Goal: Task Accomplishment & Management: Use online tool/utility

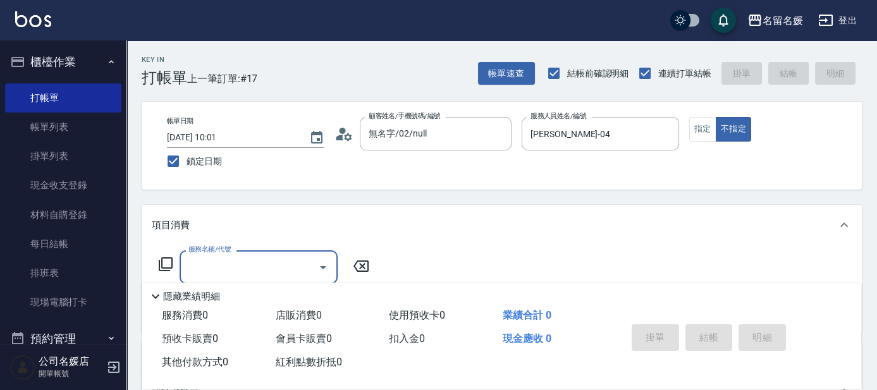
drag, startPoint x: 704, startPoint y: 128, endPoint x: 660, endPoint y: 270, distance: 149.0
click at [703, 132] on button "指定" at bounding box center [702, 129] width 27 height 25
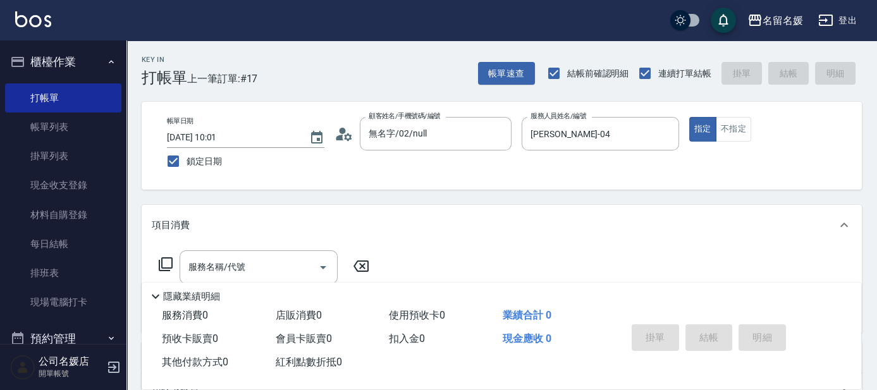
type button "true"
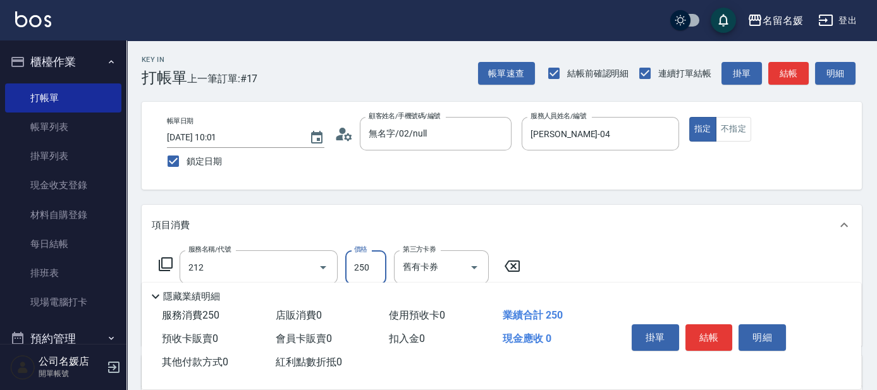
type input "洗髮券-(卡)250(212)"
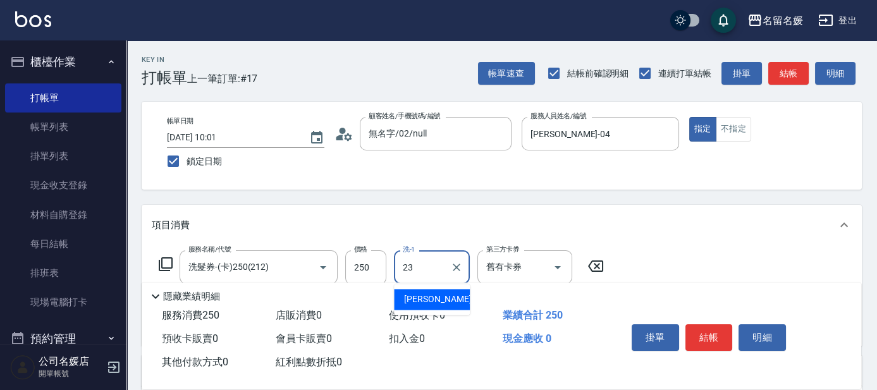
type input "[PERSON_NAME]-23"
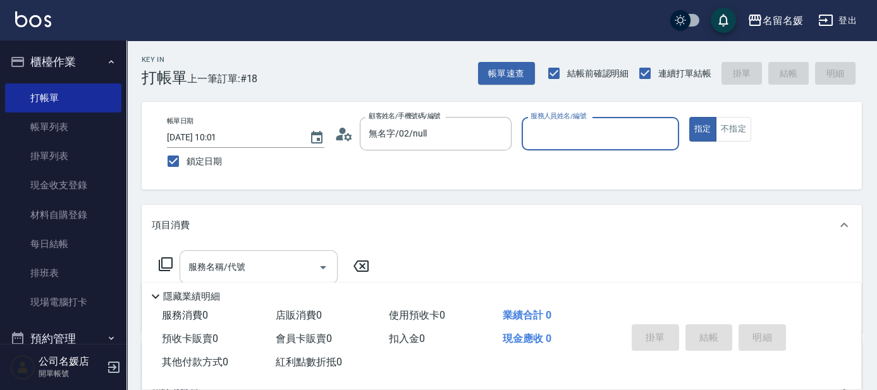
type input "新客人 姓名未設定/0/null"
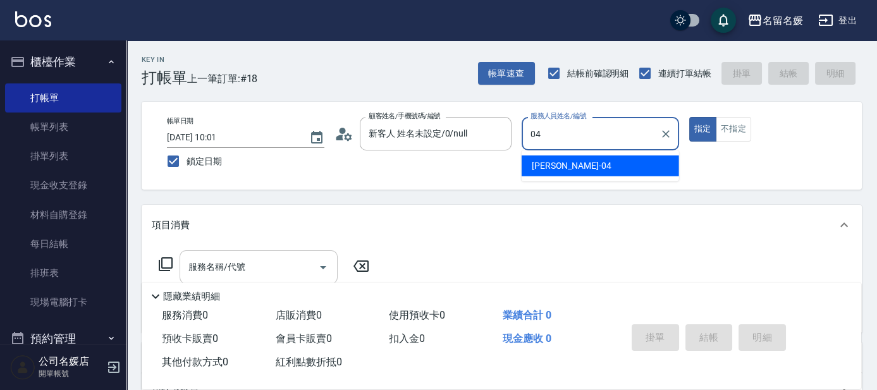
type input "[PERSON_NAME]-04"
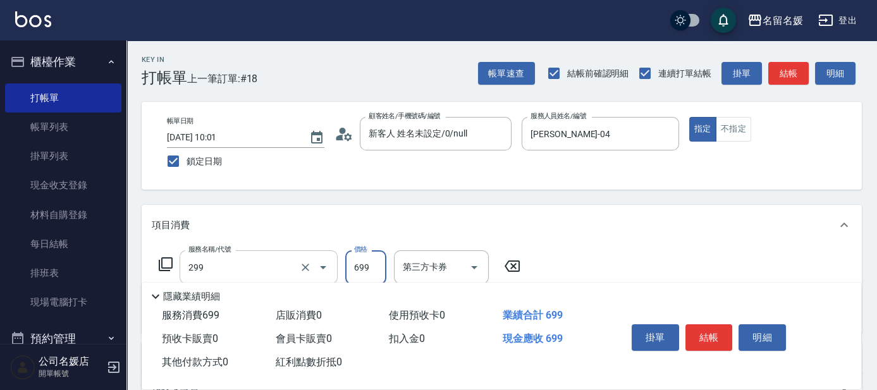
type input "滾珠洗髮699(299)"
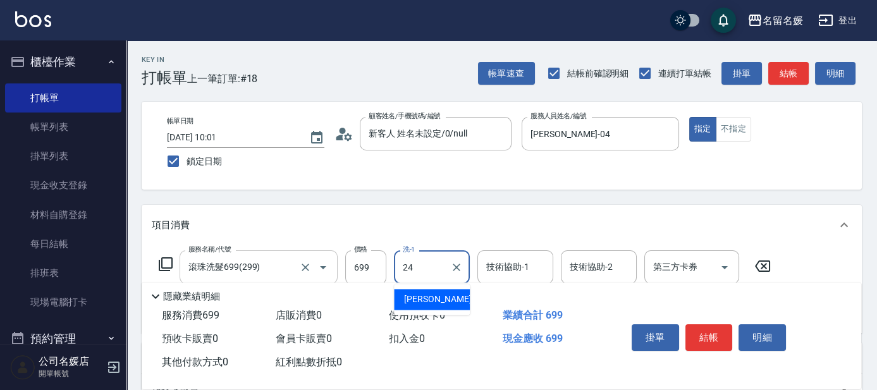
type input "2"
type input "yun-28"
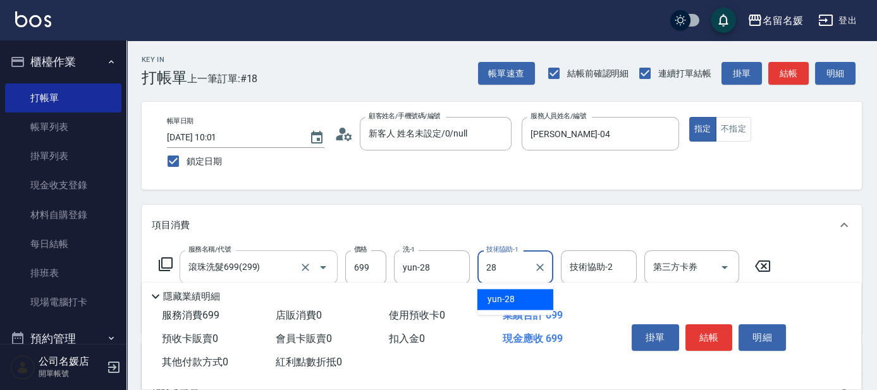
type input "yun-28"
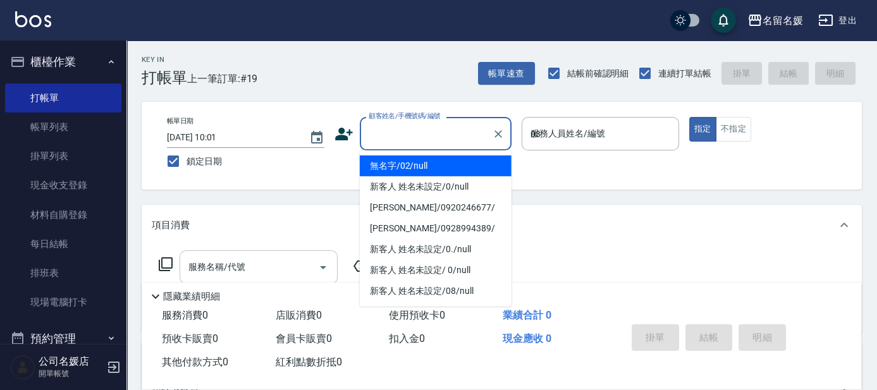
type input "03"
type input "無名字/02/null"
type input "[PERSON_NAME]-03"
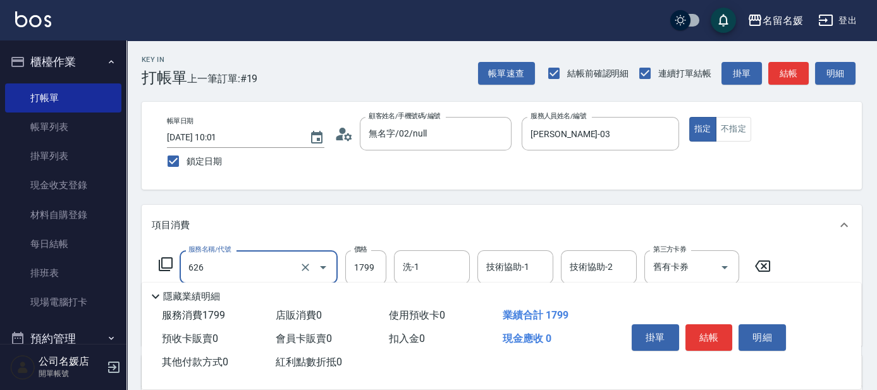
type input "洗剪染餐券[1799](626)"
type input "2500"
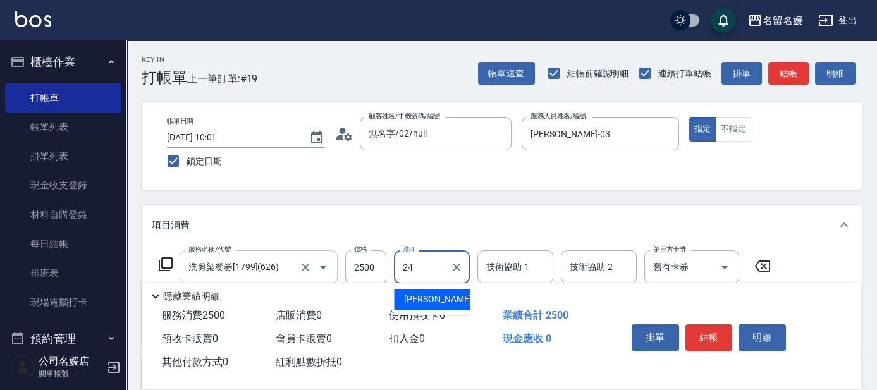
type input "[PERSON_NAME]-24"
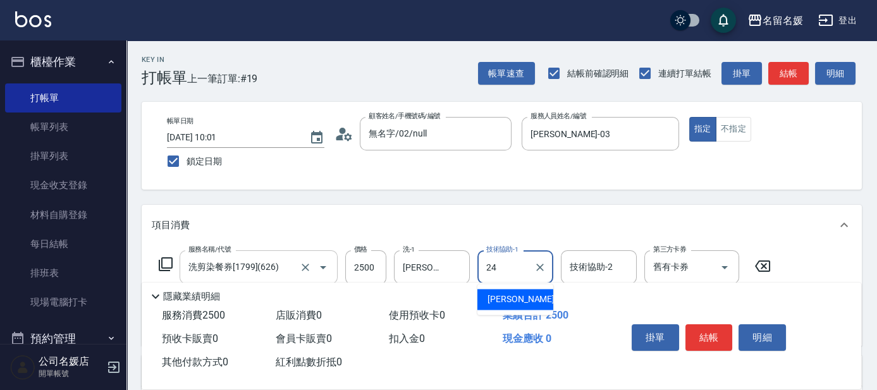
type input "[PERSON_NAME]-24"
type input "滾珠洗髮699(299)"
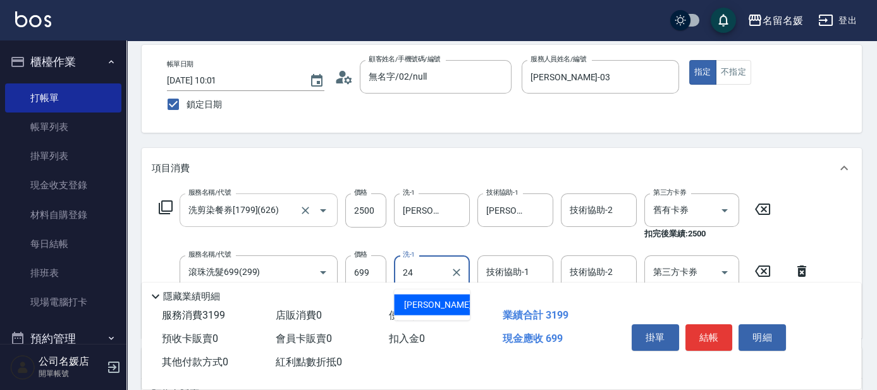
type input "[PERSON_NAME]-24"
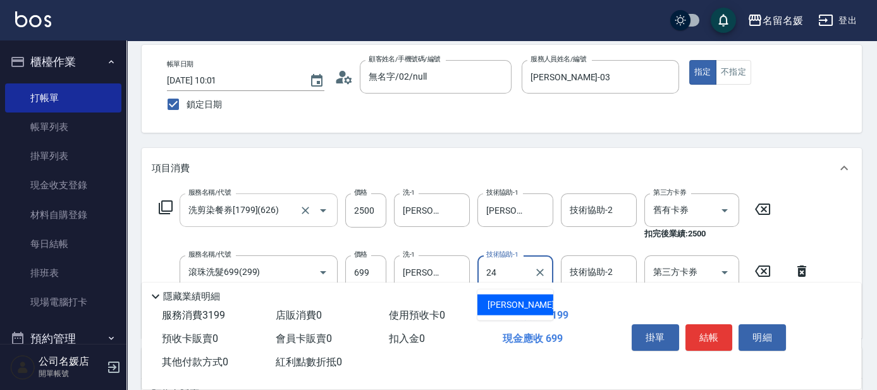
type input "[PERSON_NAME]-24"
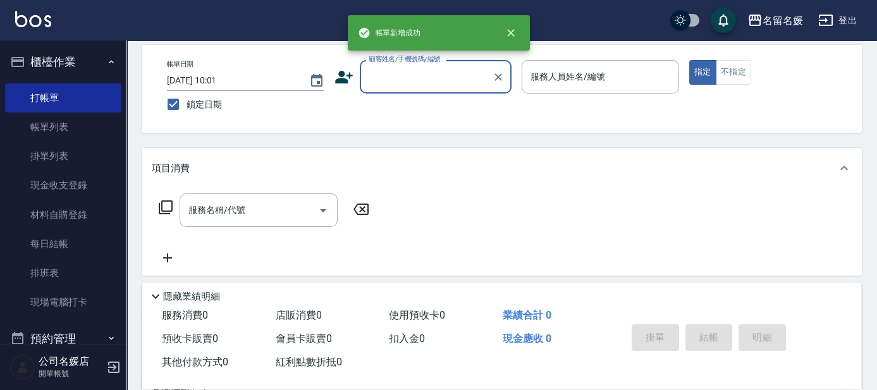
scroll to position [0, 0]
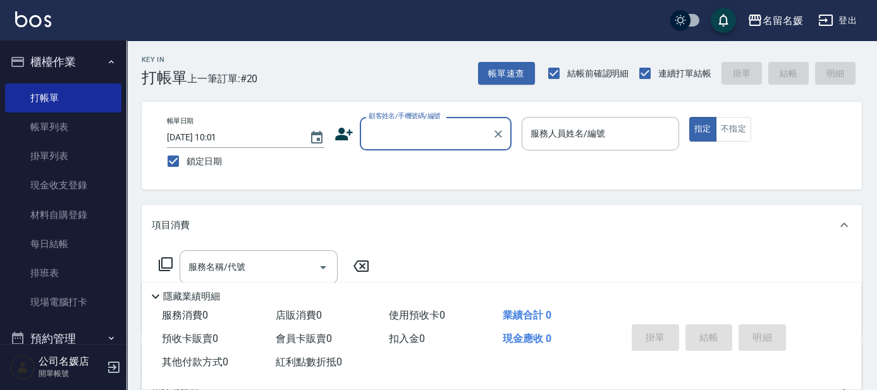
drag, startPoint x: 445, startPoint y: 121, endPoint x: 437, endPoint y: 137, distance: 17.8
click at [445, 121] on div "顧客姓名/手機號碼/編號" at bounding box center [436, 134] width 152 height 34
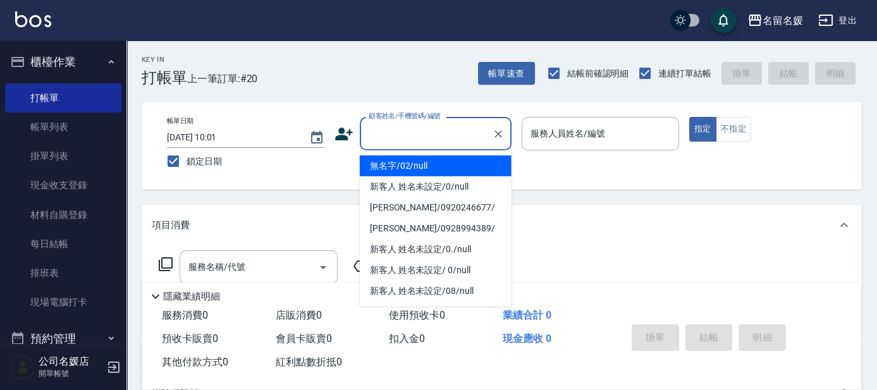
drag, startPoint x: 450, startPoint y: 166, endPoint x: 565, endPoint y: 133, distance: 118.9
click at [465, 159] on li "無名字/02/null" at bounding box center [436, 166] width 152 height 21
click at [565, 127] on label "服務人員姓名/編號" at bounding box center [568, 133] width 75 height 13
click at [565, 126] on input "服務人員姓名/編號" at bounding box center [600, 134] width 146 height 22
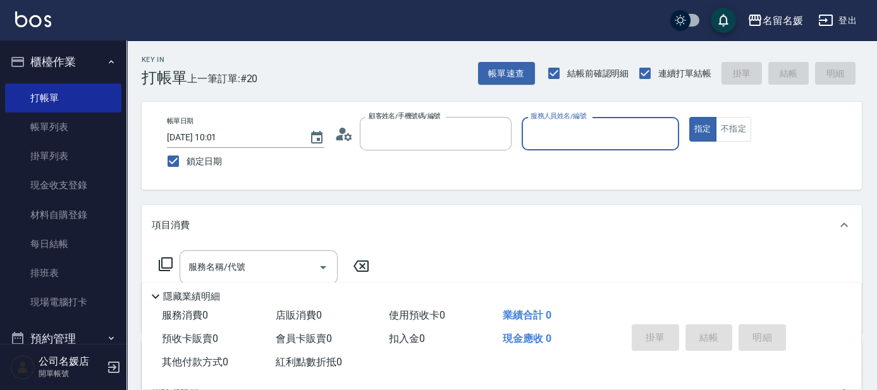
type input "無名字/02/null"
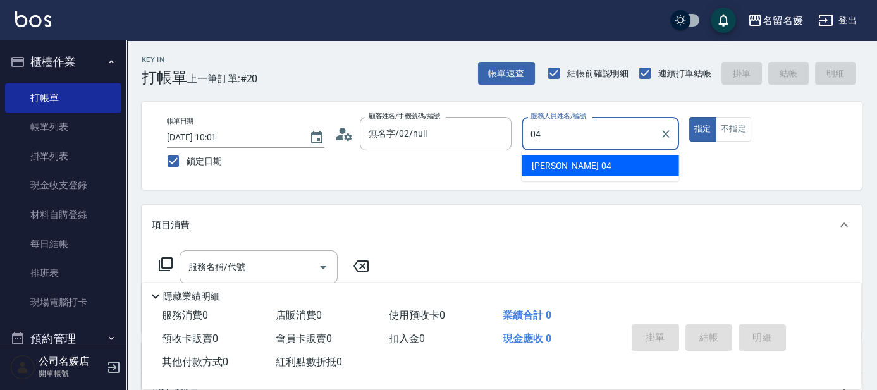
type input "[PERSON_NAME]-04"
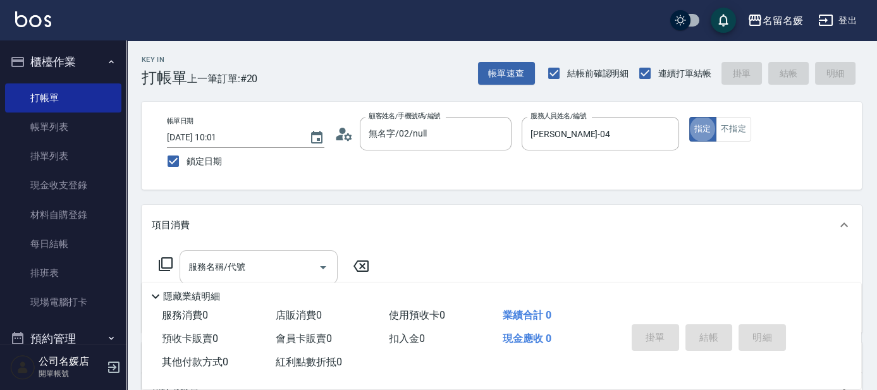
click at [250, 262] on input "服務名稱/代號" at bounding box center [249, 267] width 128 height 22
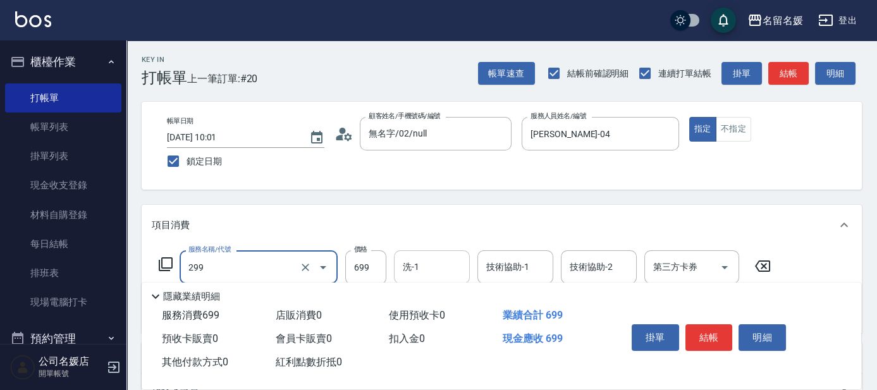
click at [419, 260] on div "洗-1 洗-1" at bounding box center [432, 267] width 76 height 34
type input "滾珠洗髮699(299)"
type input "[PERSON_NAME]-26"
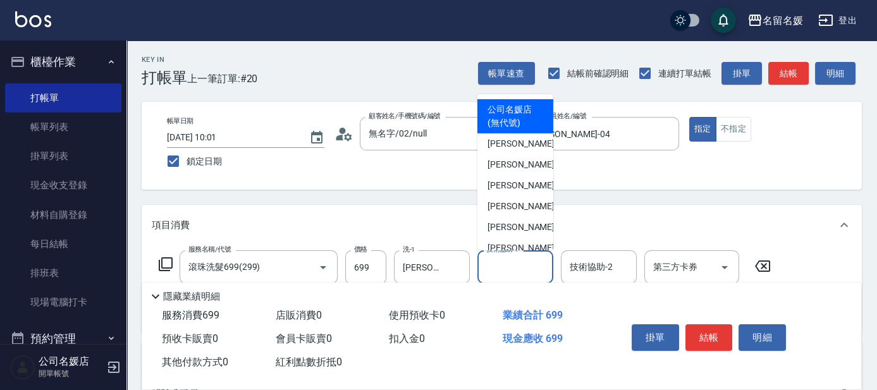
click at [500, 263] on input "技術協助-1" at bounding box center [515, 267] width 64 height 22
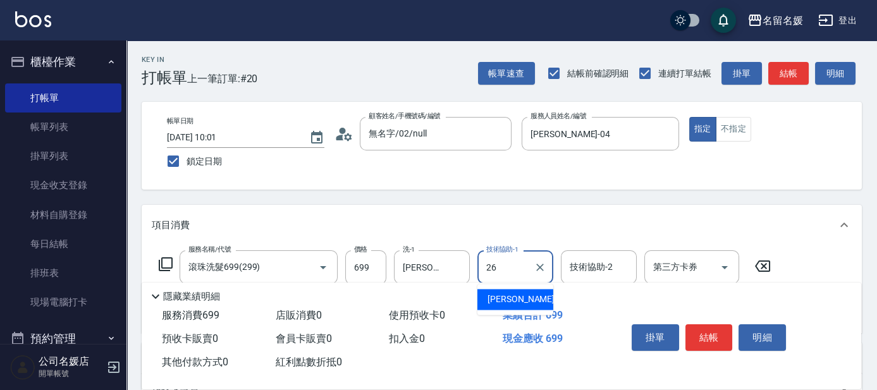
type input "[PERSON_NAME]-26"
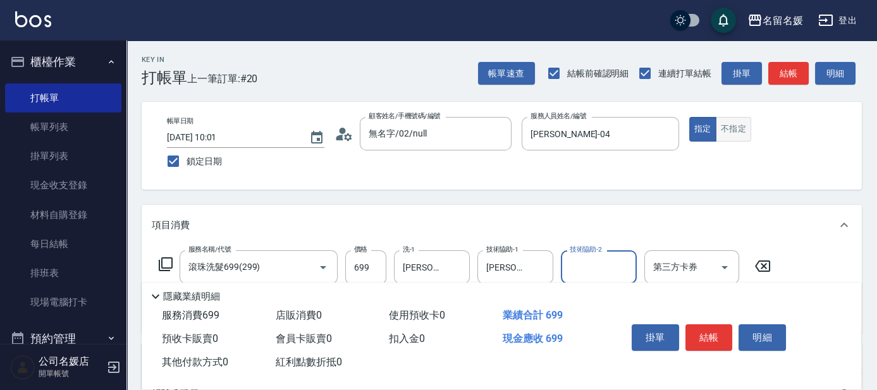
click at [744, 125] on button "不指定" at bounding box center [733, 129] width 35 height 25
type button "false"
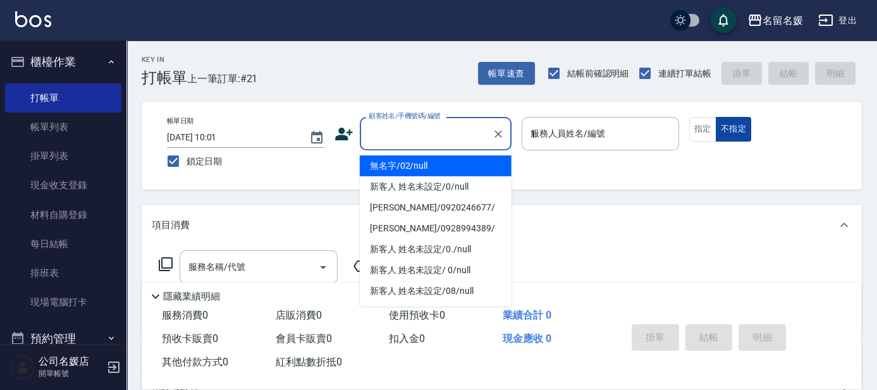
type input "13"
type input "無名字/02/null"
type input "支援-13"
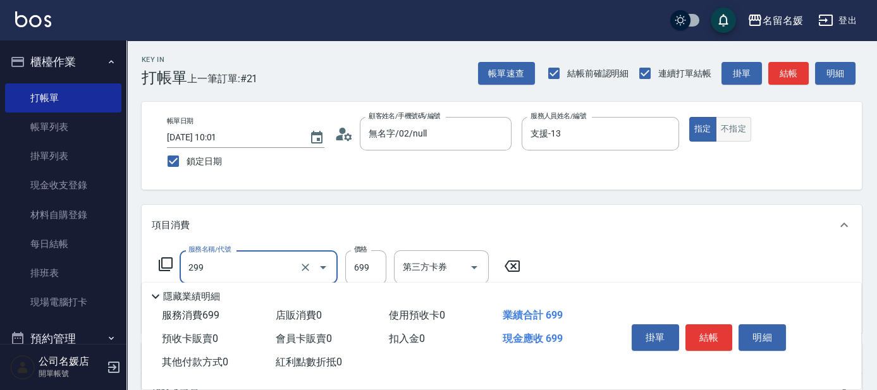
type input "滾珠洗髮699(299)"
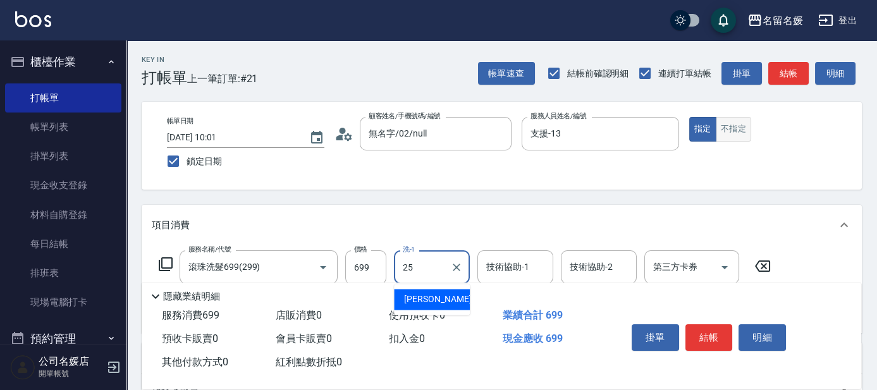
type input "[PERSON_NAME]-25"
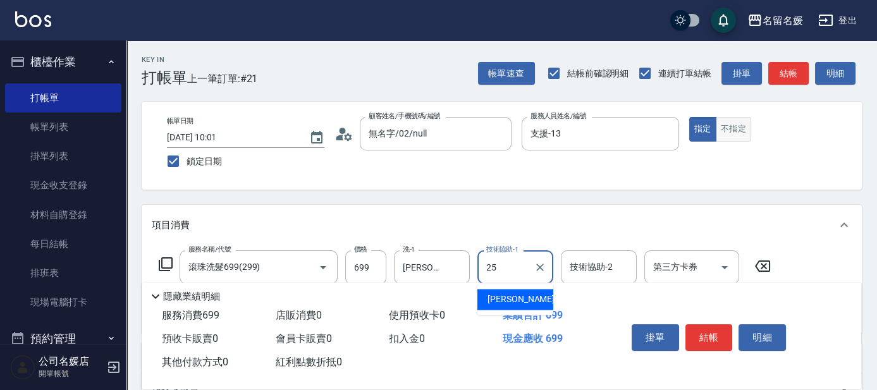
type input "[PERSON_NAME]-25"
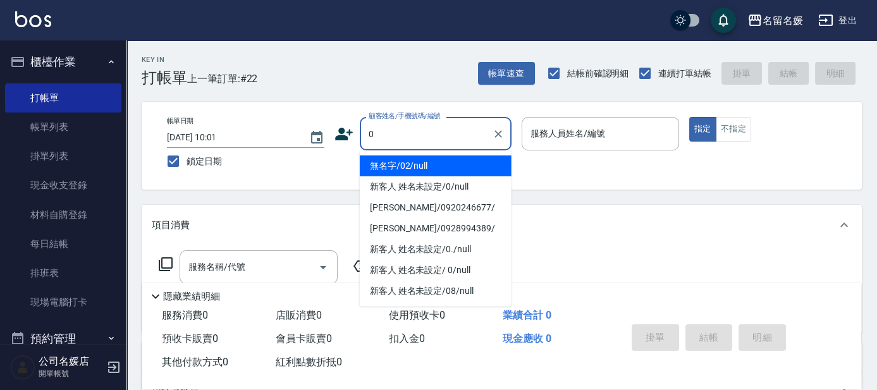
type input "無名字/02/null"
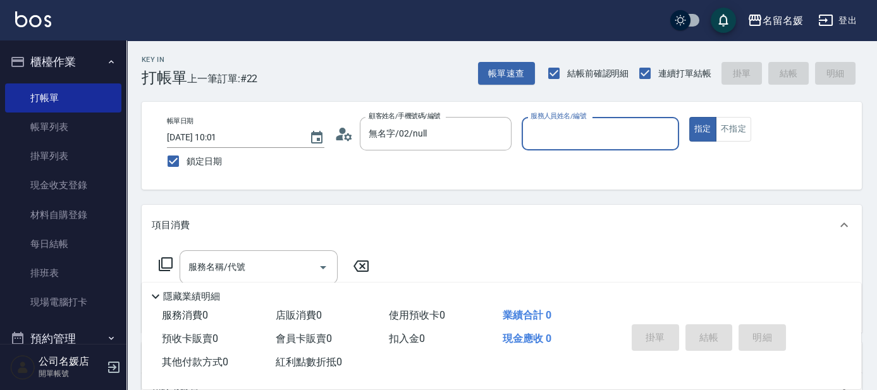
type input "0"
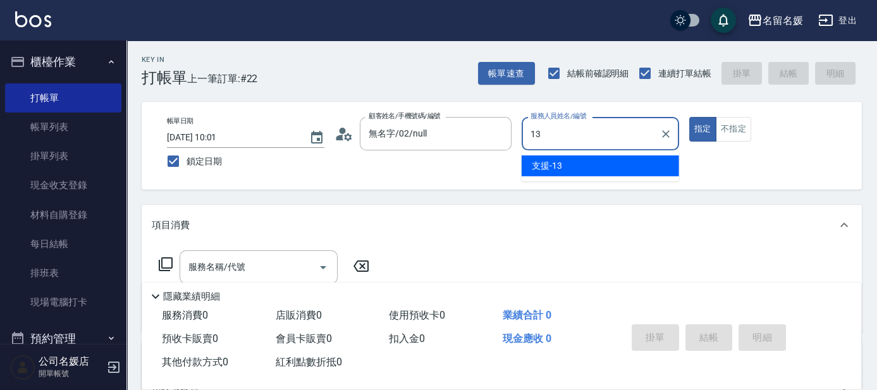
type input "支援-13"
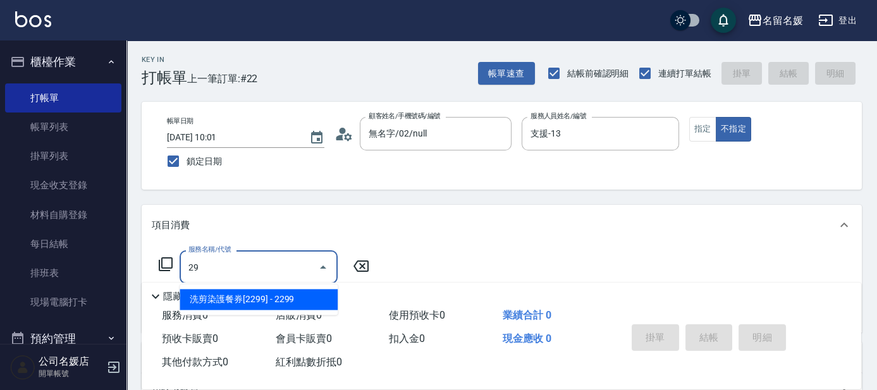
type input "2"
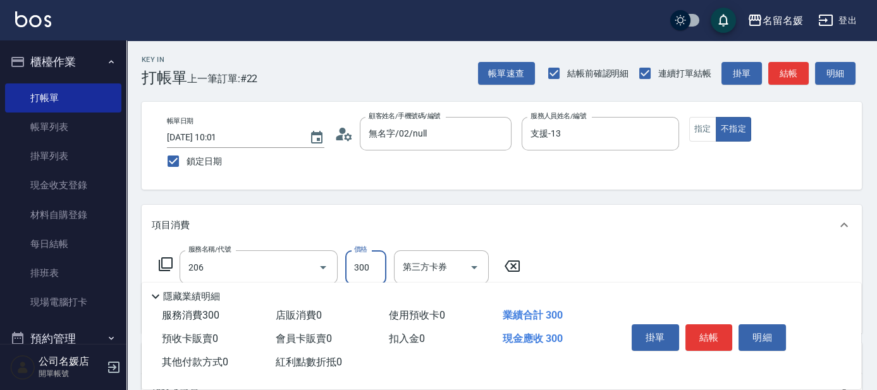
type input "洗髮[300](206)"
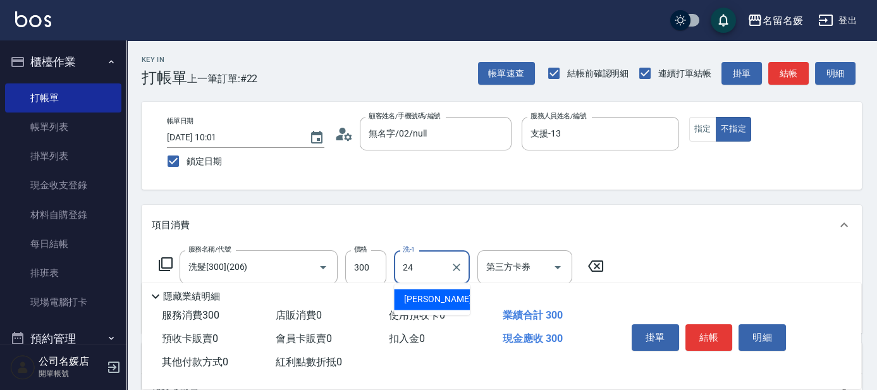
type input "[PERSON_NAME]-24"
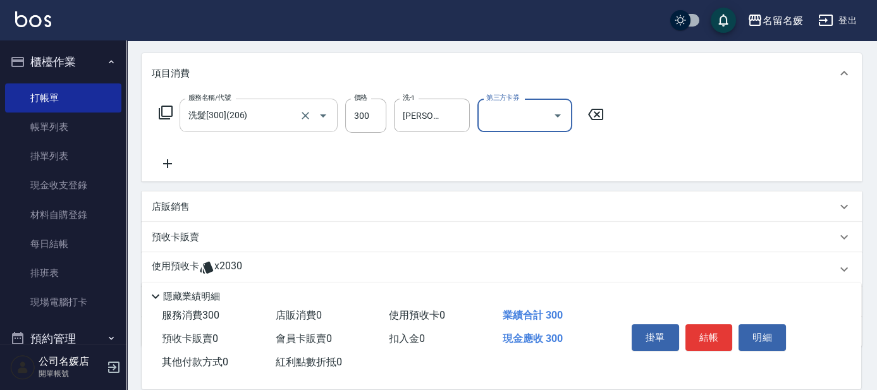
scroll to position [172, 0]
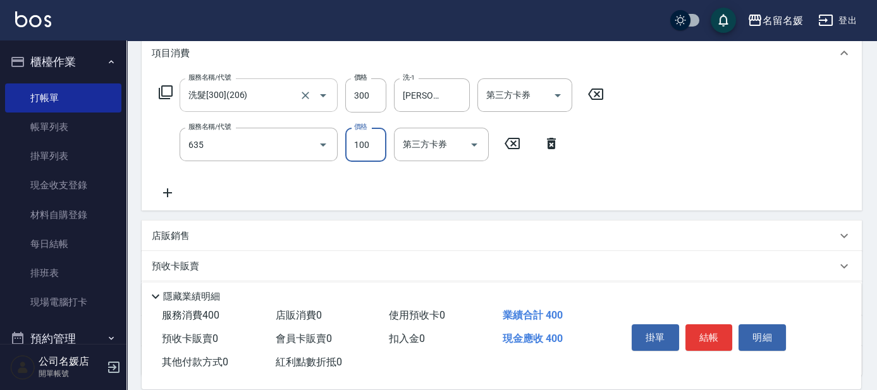
type input "[PERSON_NAME].玻酸.晶膜.水療(635)"
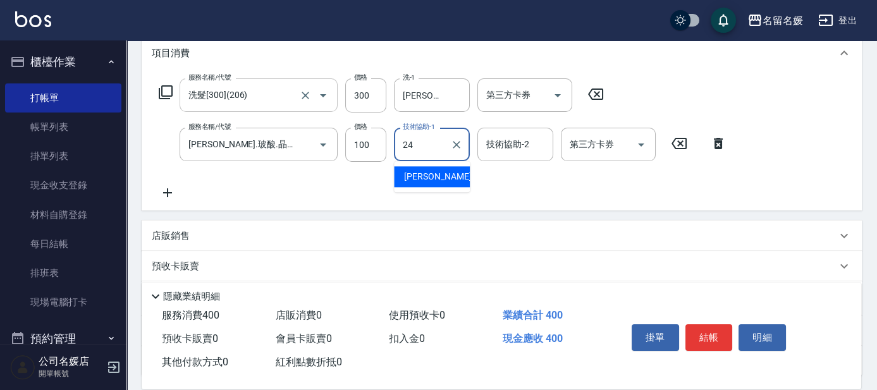
type input "[PERSON_NAME]-24"
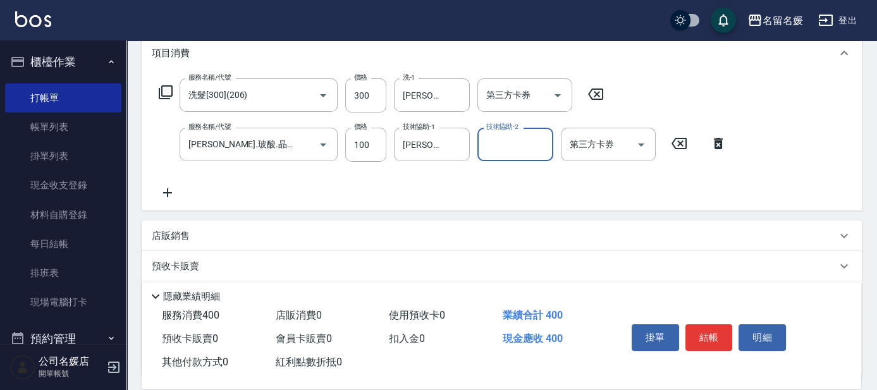
scroll to position [114, 0]
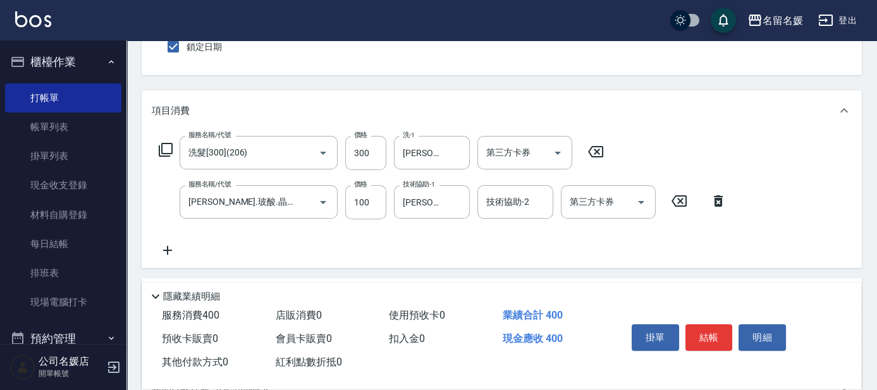
click at [583, 80] on div "Key In 打帳單 上一筆訂單:#22 帳單速查 結帳前確認明細 連續打單結帳 掛單 結帳 明細 帳單日期 [DATE] 10:01 鎖定日期 顧客姓名/手…" at bounding box center [501, 240] width 751 height 628
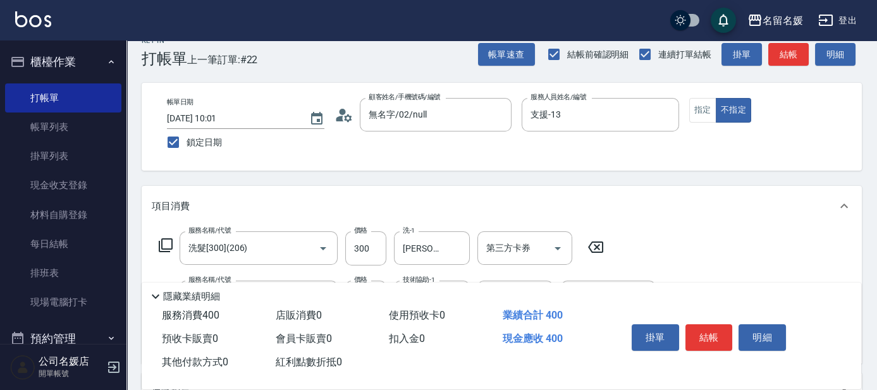
scroll to position [0, 0]
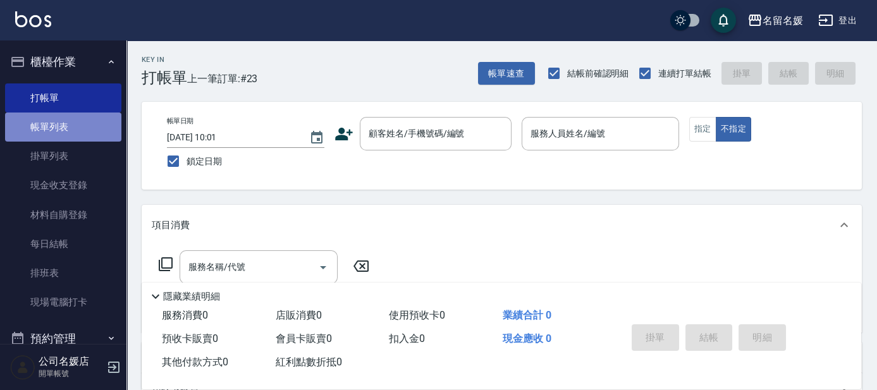
click at [71, 123] on link "帳單列表" at bounding box center [63, 127] width 116 height 29
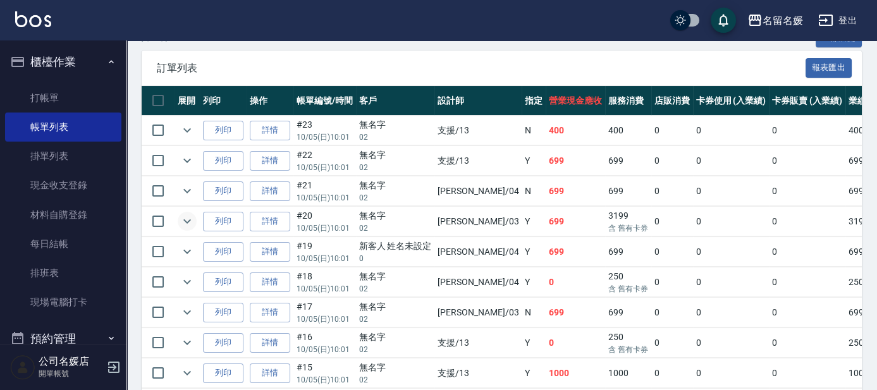
scroll to position [230, 0]
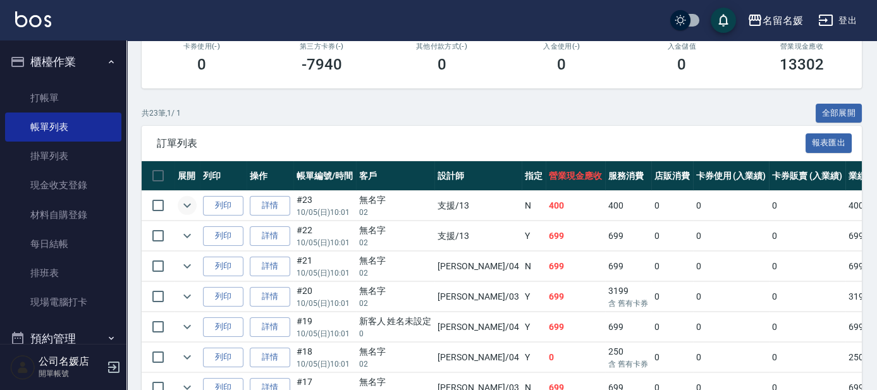
click at [185, 202] on icon "expand row" at bounding box center [187, 205] width 15 height 15
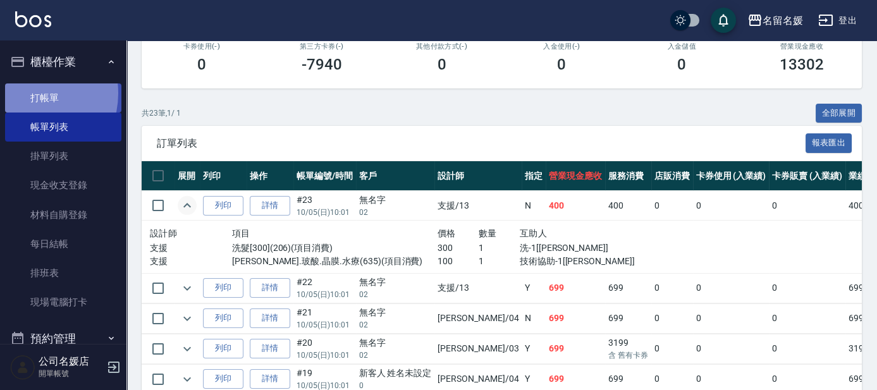
click at [28, 93] on link "打帳單" at bounding box center [63, 97] width 116 height 29
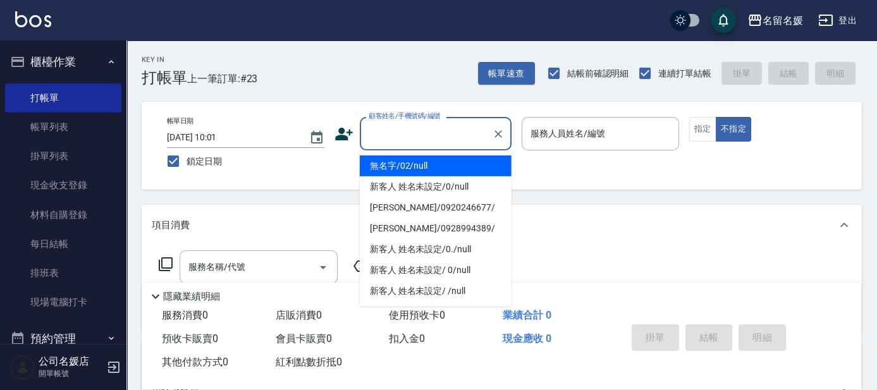
click at [408, 132] on input "顧客姓名/手機號碼/編號" at bounding box center [425, 134] width 121 height 22
click at [444, 163] on li "無名字/02/null" at bounding box center [436, 166] width 152 height 21
type input "無名字/02/null"
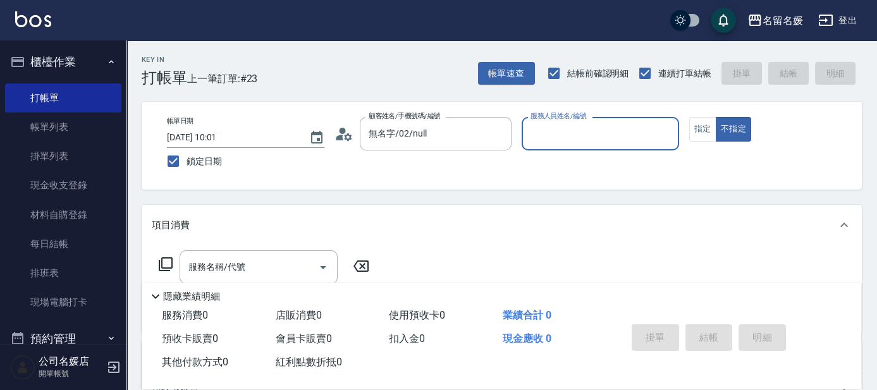
click at [565, 137] on input "服務人員姓名/編號" at bounding box center [600, 134] width 146 height 22
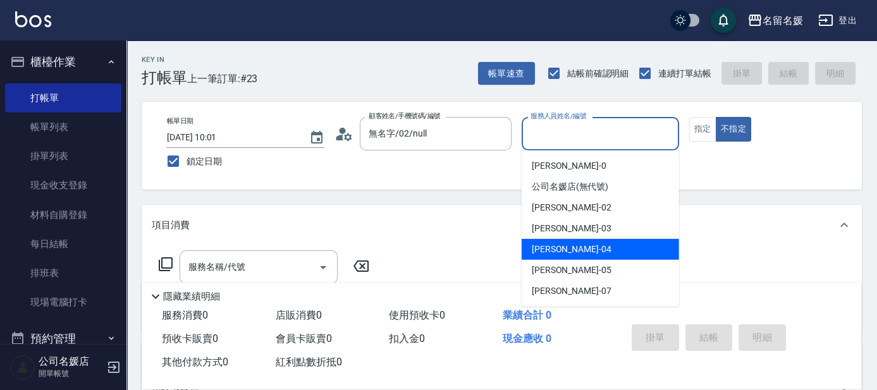
click at [544, 243] on span "[PERSON_NAME]-04" at bounding box center [572, 249] width 80 height 13
type input "[PERSON_NAME]-04"
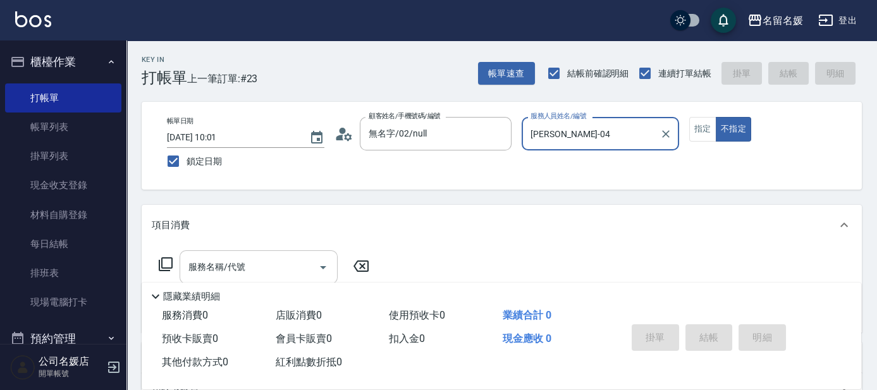
click at [242, 265] on div "服務名稱/代號 服務名稱/代號" at bounding box center [259, 267] width 158 height 34
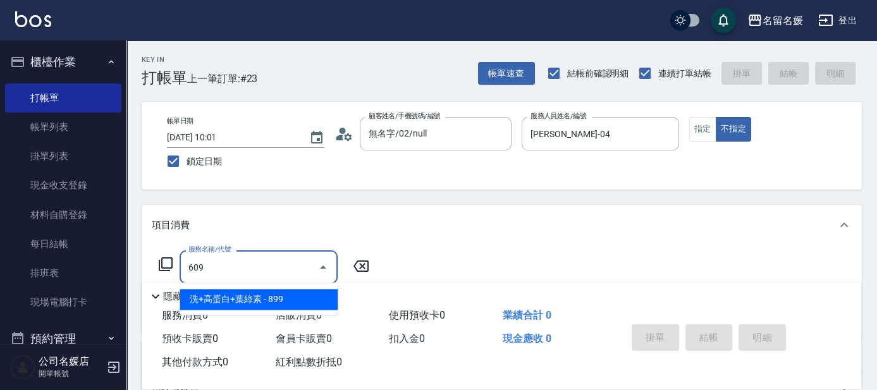
drag, startPoint x: 228, startPoint y: 300, endPoint x: 239, endPoint y: 282, distance: 21.3
click at [229, 300] on span "洗+高蛋白+葉綠素 - 899" at bounding box center [259, 299] width 158 height 21
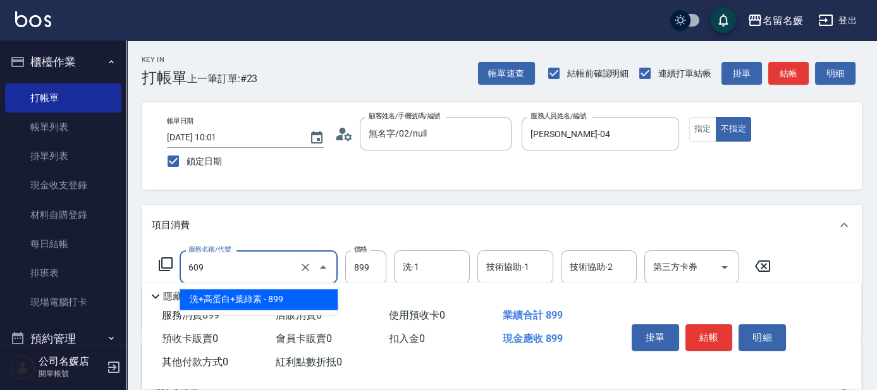
click at [256, 272] on input "609" at bounding box center [240, 267] width 111 height 22
click at [255, 293] on span "洗+高蛋白+葉綠素 - 899" at bounding box center [259, 299] width 158 height 21
type input "洗+高蛋白+葉綠素(609)"
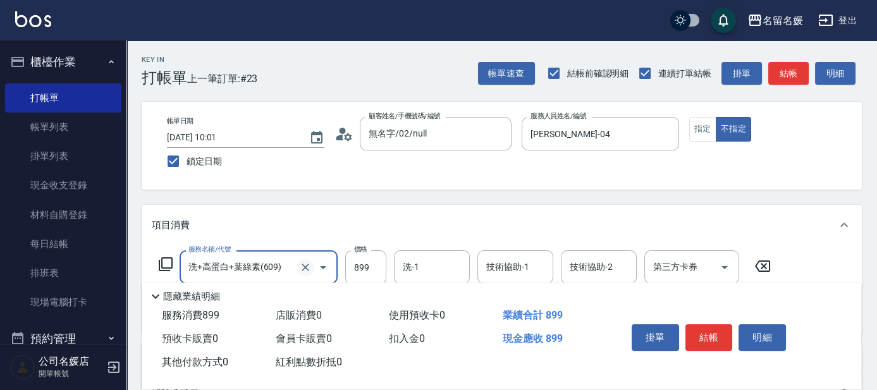
click at [306, 261] on icon "Clear" at bounding box center [305, 267] width 13 height 13
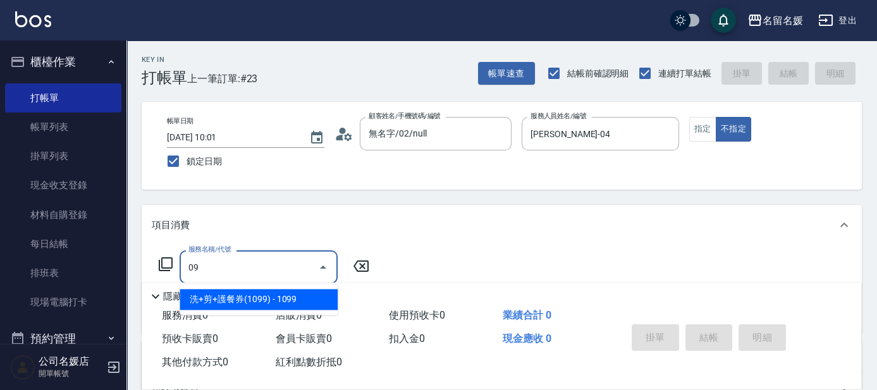
type input "0"
click at [245, 298] on span "洗髮券-(卡)230 - 230" at bounding box center [259, 299] width 158 height 21
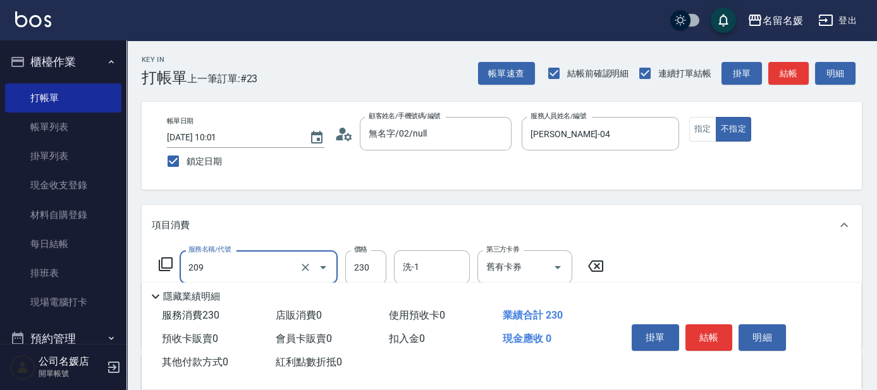
click at [273, 270] on input "209" at bounding box center [240, 267] width 111 height 22
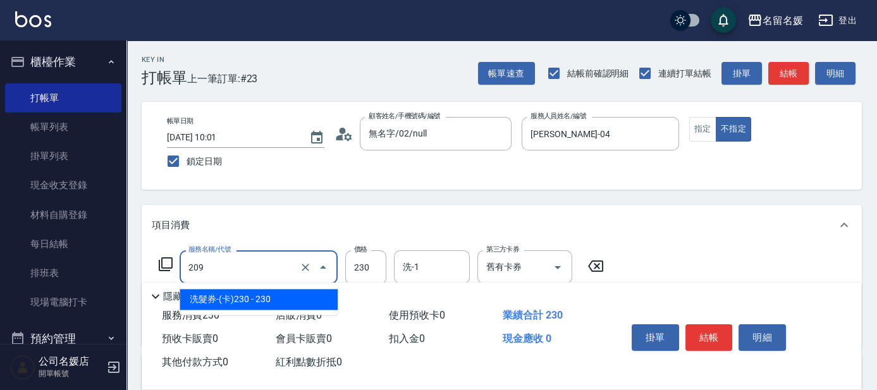
drag, startPoint x: 274, startPoint y: 295, endPoint x: 369, endPoint y: 273, distance: 96.9
click at [278, 295] on span "洗髮券-(卡)230 - 230" at bounding box center [259, 299] width 158 height 21
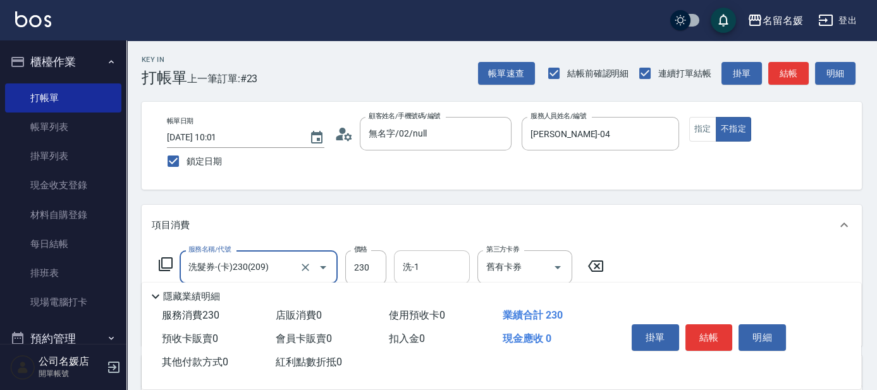
type input "洗髮券-(卡)230(209)"
click at [428, 267] on input "洗-1" at bounding box center [432, 267] width 64 height 22
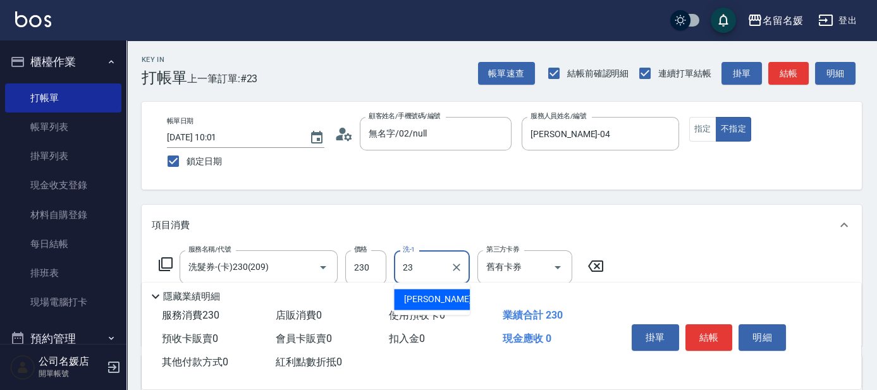
click at [409, 301] on span "[PERSON_NAME]-23" at bounding box center [444, 299] width 80 height 13
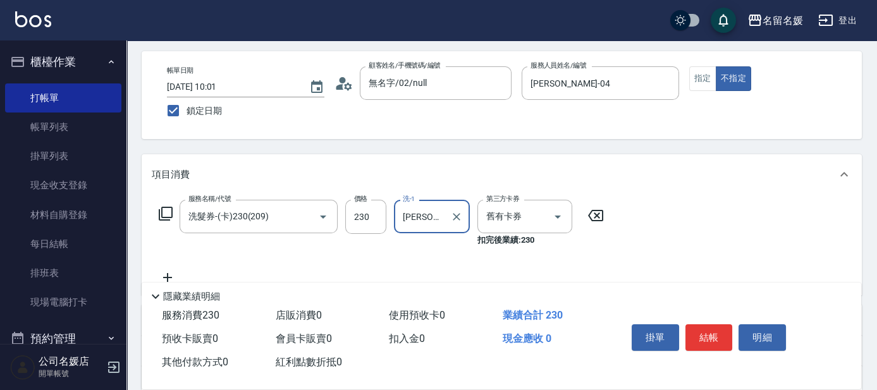
scroll to position [57, 0]
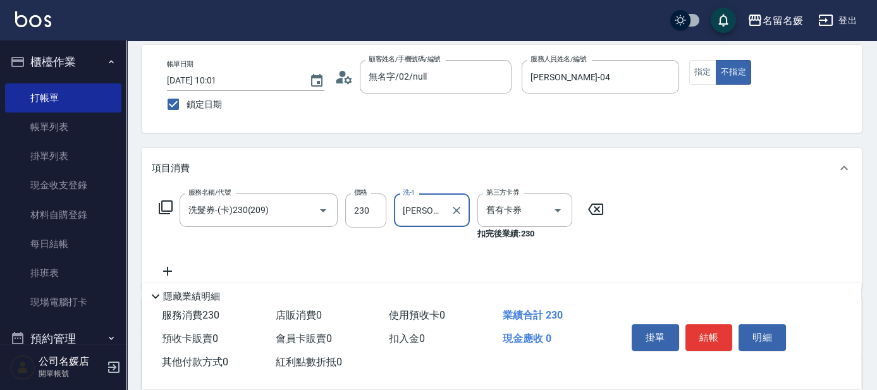
type input "[PERSON_NAME]-23"
click at [167, 268] on icon at bounding box center [167, 271] width 9 height 9
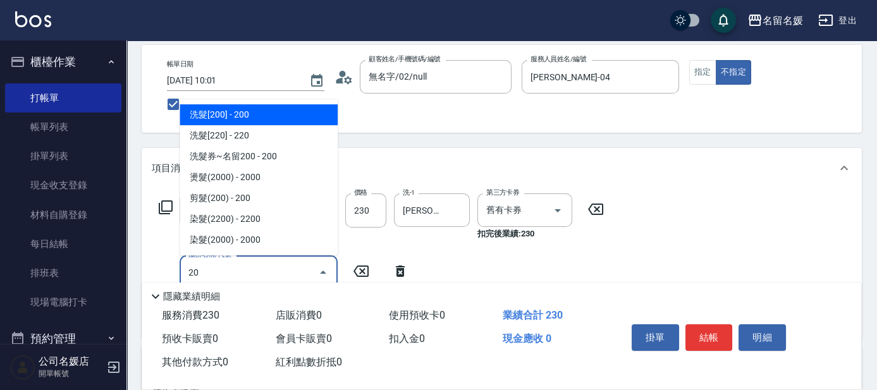
type input "2"
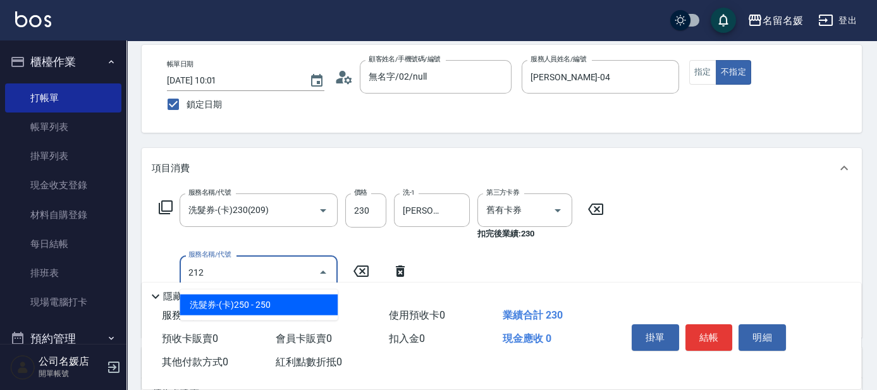
click at [245, 300] on span "洗髮券-(卡)250 - 250" at bounding box center [259, 305] width 158 height 21
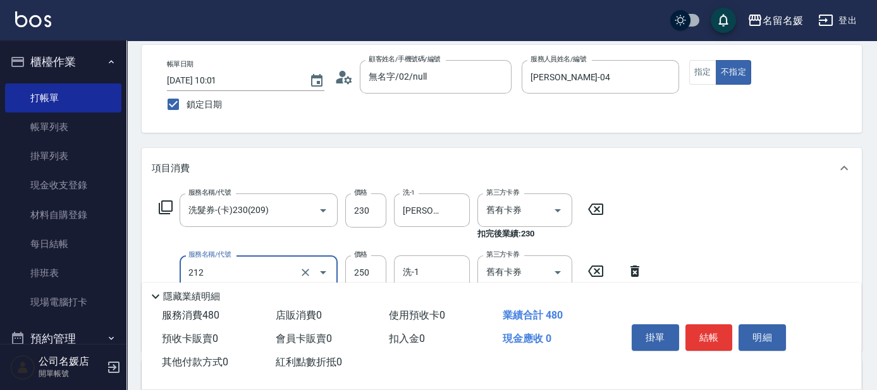
click at [261, 274] on input "212" at bounding box center [240, 272] width 111 height 22
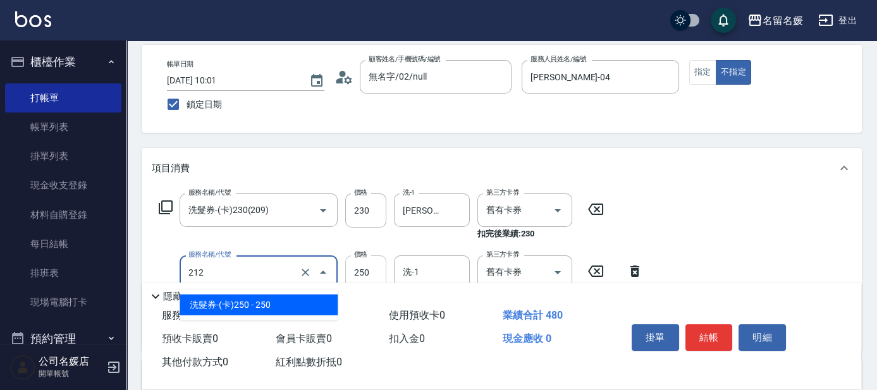
drag, startPoint x: 269, startPoint y: 302, endPoint x: 362, endPoint y: 273, distance: 96.6
click at [281, 292] on ul "洗髮券-(卡)250 - 250" at bounding box center [259, 305] width 158 height 31
drag, startPoint x: 449, startPoint y: 271, endPoint x: 442, endPoint y: 271, distance: 7.0
click at [446, 271] on input "洗-1" at bounding box center [432, 272] width 64 height 22
type input "洗髮券-(卡)250(212)"
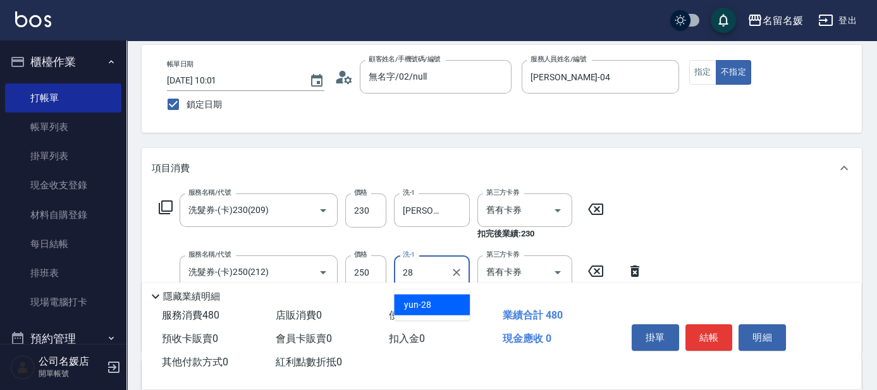
click at [410, 305] on span "yun -28" at bounding box center [417, 304] width 27 height 13
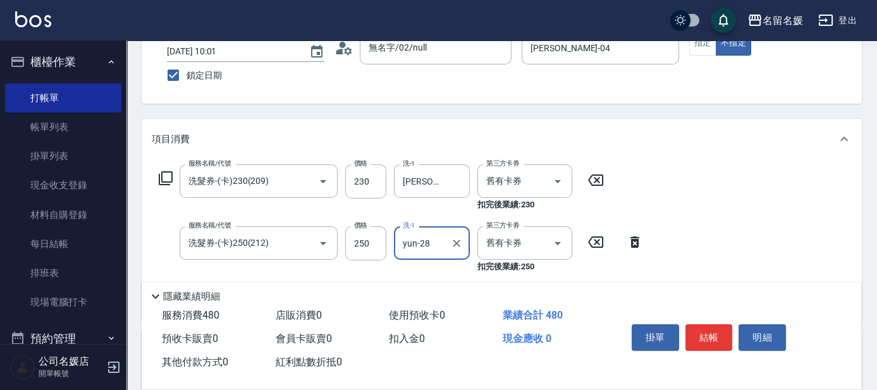
scroll to position [114, 0]
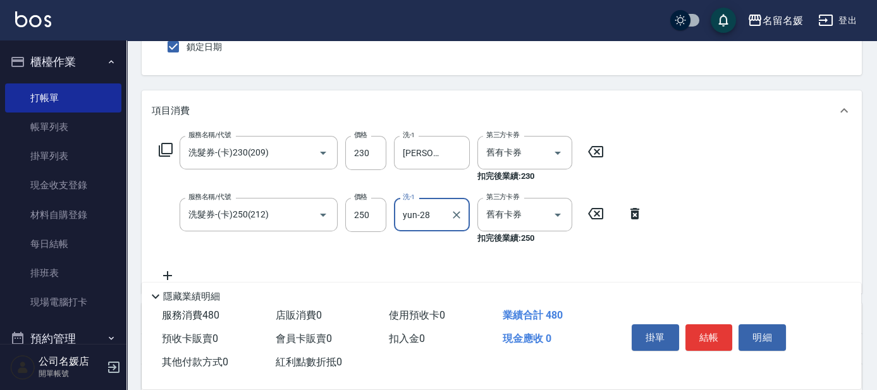
type input "yun-28"
click at [167, 277] on icon at bounding box center [167, 275] width 9 height 9
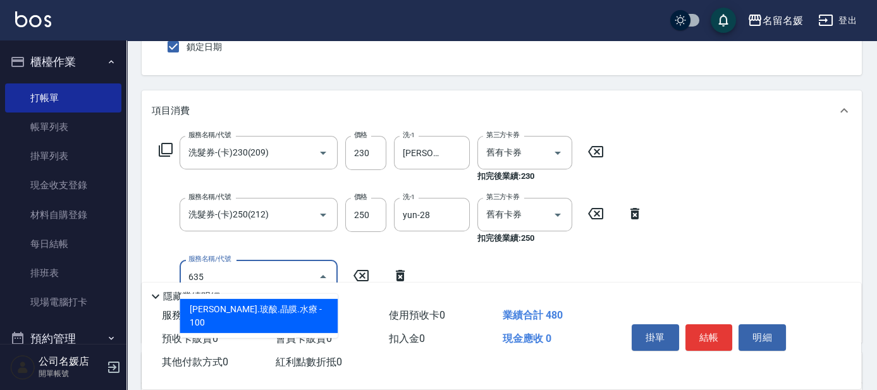
click at [247, 304] on span "[PERSON_NAME].玻酸.晶膜.水療 - 100" at bounding box center [259, 316] width 158 height 34
click at [261, 271] on input "635" at bounding box center [240, 277] width 111 height 22
drag, startPoint x: 277, startPoint y: 306, endPoint x: 387, endPoint y: 277, distance: 113.8
click at [287, 302] on span "[PERSON_NAME].玻酸.晶膜.水療 - 100" at bounding box center [259, 316] width 158 height 34
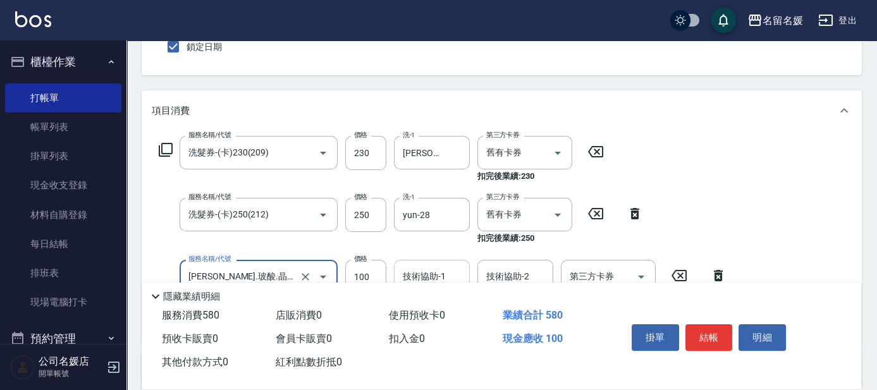
type input "[PERSON_NAME].玻酸.晶膜.水療(635)"
click at [416, 272] on div "技術協助-1 技術協助-1" at bounding box center [432, 277] width 76 height 34
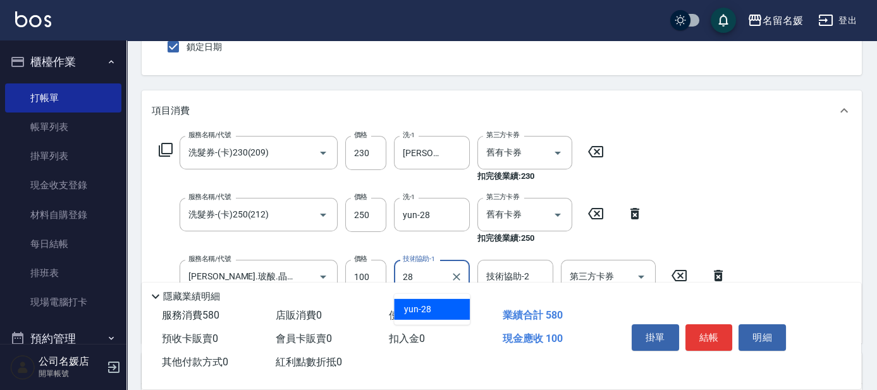
click at [423, 307] on span "yun -28" at bounding box center [417, 309] width 27 height 13
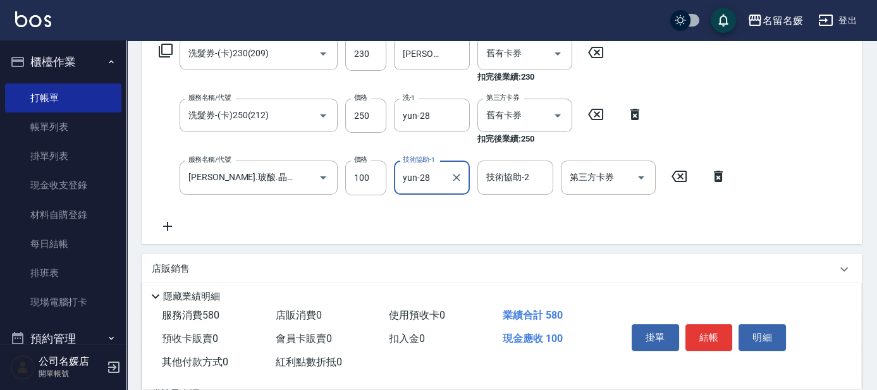
scroll to position [230, 0]
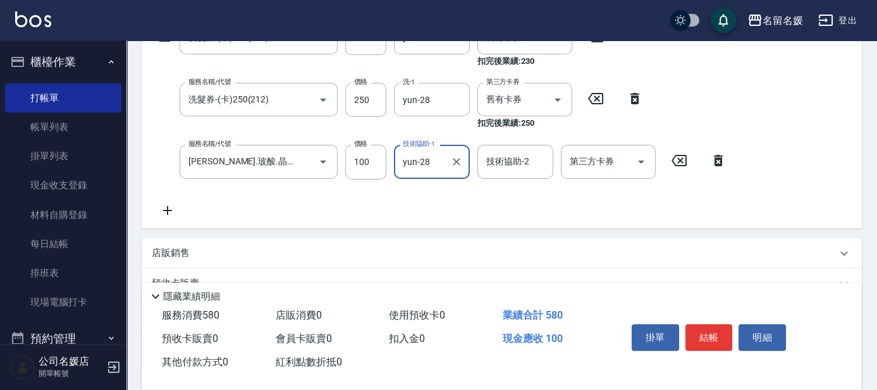
type input "yun-28"
click at [167, 206] on icon at bounding box center [167, 210] width 9 height 9
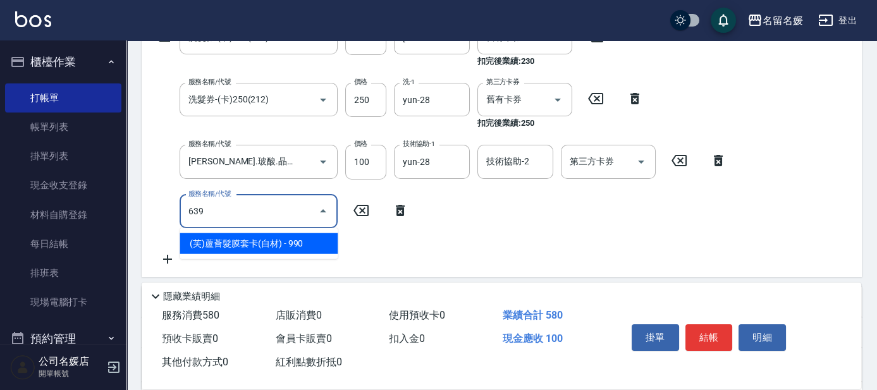
click at [292, 243] on span "(芙)蘆薈髮膜套卡(自材) - 990" at bounding box center [259, 243] width 158 height 21
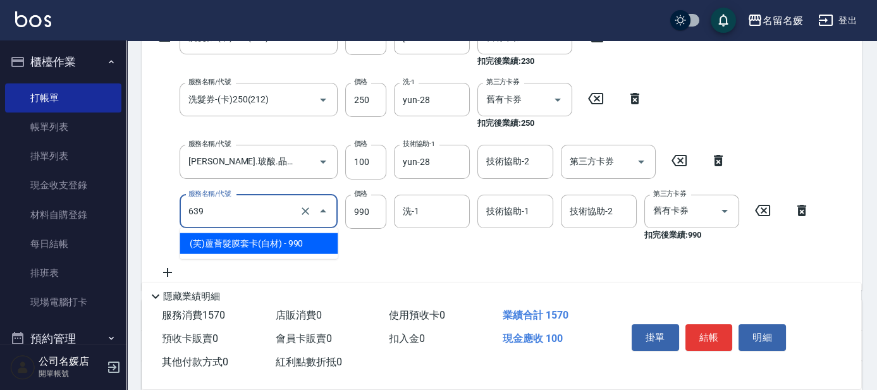
drag, startPoint x: 254, startPoint y: 216, endPoint x: 264, endPoint y: 230, distance: 17.6
click at [258, 223] on div "639 服務名稱/代號" at bounding box center [259, 212] width 158 height 34
drag, startPoint x: 269, startPoint y: 238, endPoint x: 375, endPoint y: 212, distance: 108.6
click at [283, 233] on span "(芙)蘆薈髮膜套卡(自材) - 990" at bounding box center [259, 243] width 158 height 21
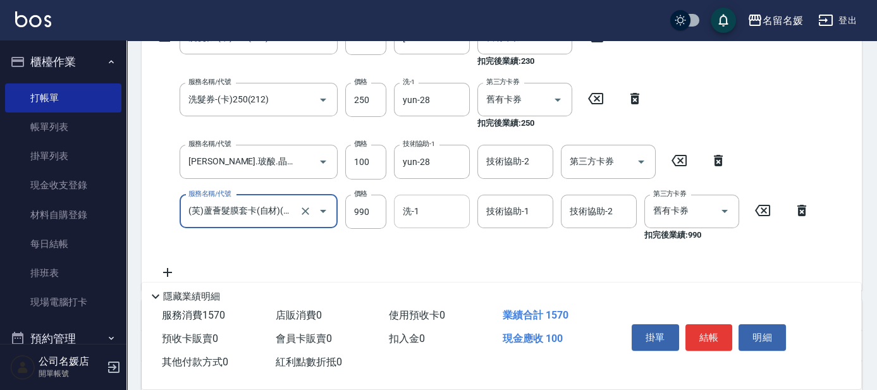
type input "(芙)蘆薈髮膜套卡(自材)(639)"
click at [416, 215] on div "洗-1 洗-1" at bounding box center [432, 212] width 76 height 34
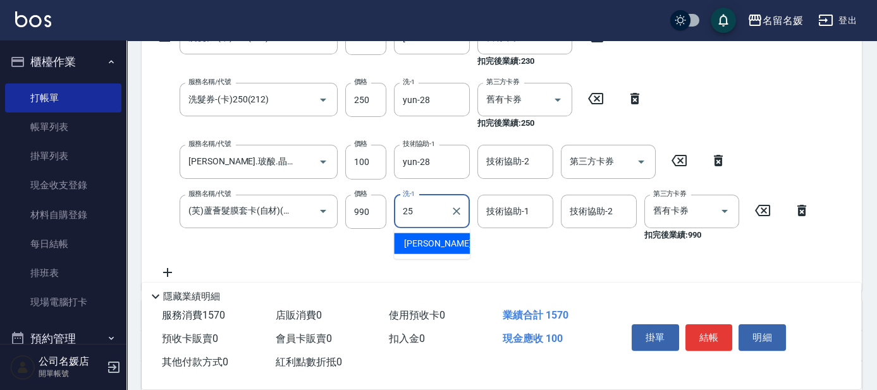
drag, startPoint x: 421, startPoint y: 243, endPoint x: 484, endPoint y: 225, distance: 65.2
click at [421, 243] on span "[PERSON_NAME]-25" at bounding box center [444, 243] width 80 height 13
type input "[PERSON_NAME]-25"
drag, startPoint x: 453, startPoint y: 208, endPoint x: 445, endPoint y: 213, distance: 9.7
click at [453, 208] on icon "Clear" at bounding box center [456, 211] width 13 height 13
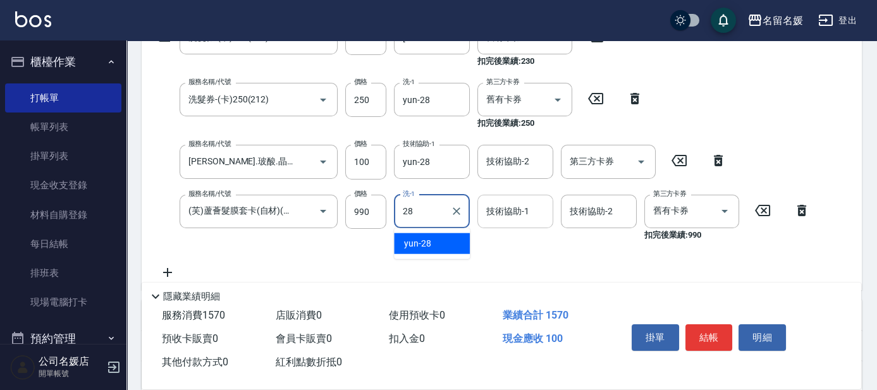
drag, startPoint x: 440, startPoint y: 246, endPoint x: 505, endPoint y: 219, distance: 70.3
click at [441, 245] on div "yun -28" at bounding box center [432, 243] width 76 height 21
type input "yun-28"
click at [519, 218] on input "技術協助-1" at bounding box center [515, 211] width 64 height 22
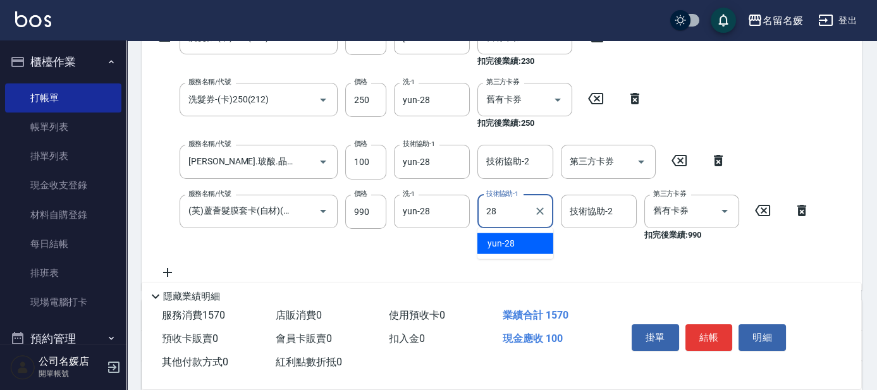
click at [522, 238] on div "yun -28" at bounding box center [515, 243] width 76 height 21
type input "yun-28"
click at [701, 336] on button "結帳" at bounding box center [708, 337] width 47 height 27
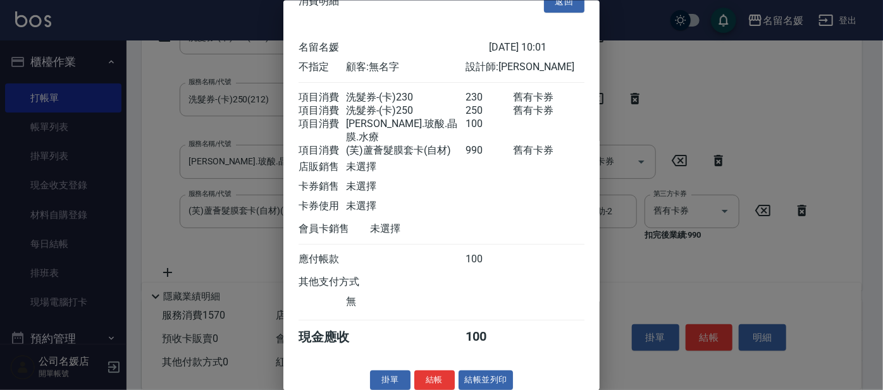
scroll to position [33, 0]
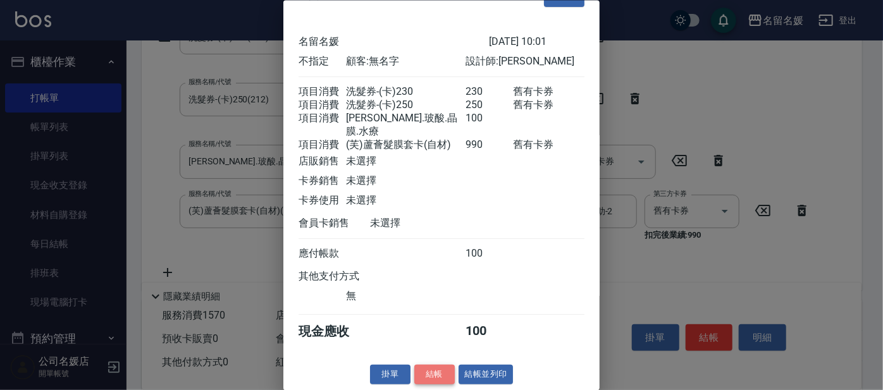
click at [425, 371] on button "結帳" at bounding box center [434, 375] width 40 height 20
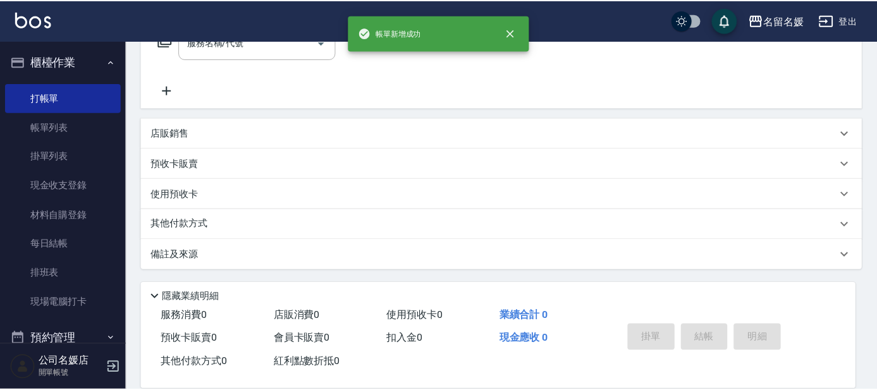
scroll to position [0, 0]
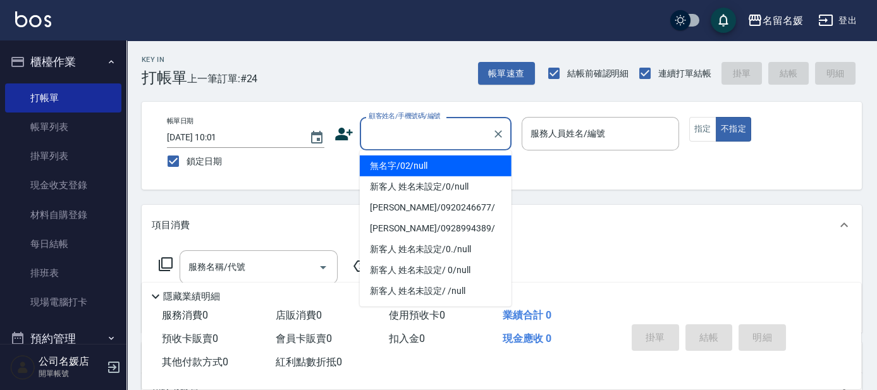
click at [479, 140] on input "顧客姓名/手機號碼/編號" at bounding box center [425, 134] width 121 height 22
click at [474, 161] on li "無名字/02/null" at bounding box center [436, 166] width 152 height 21
type input "無名字/02/null"
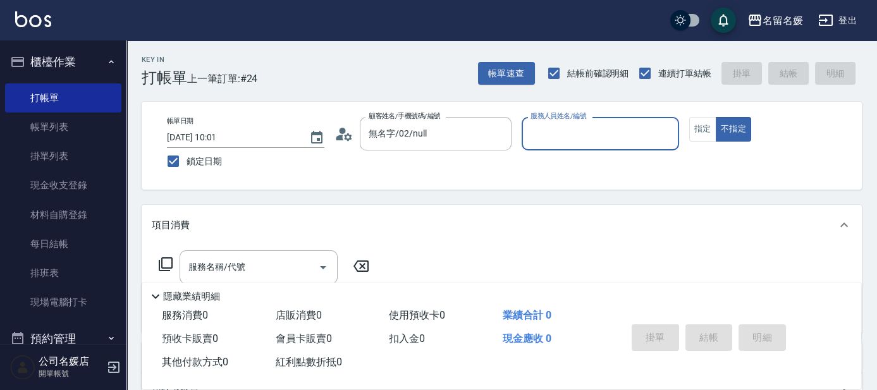
click at [716, 117] on button "不指定" at bounding box center [733, 129] width 35 height 25
type button "false"
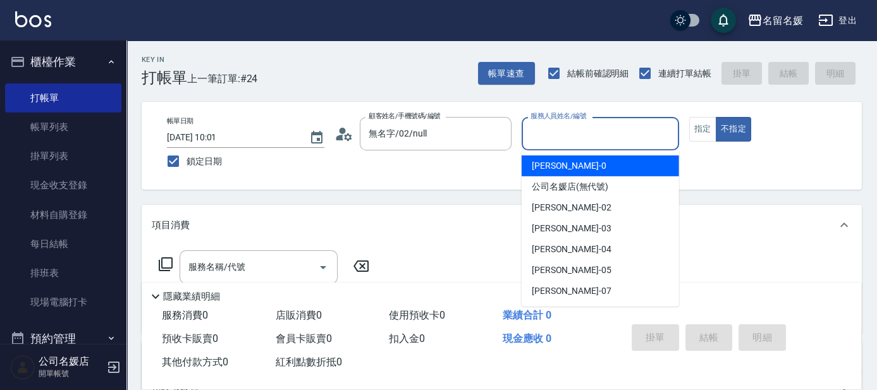
click at [555, 142] on input "服務人員姓名/編號" at bounding box center [600, 134] width 146 height 22
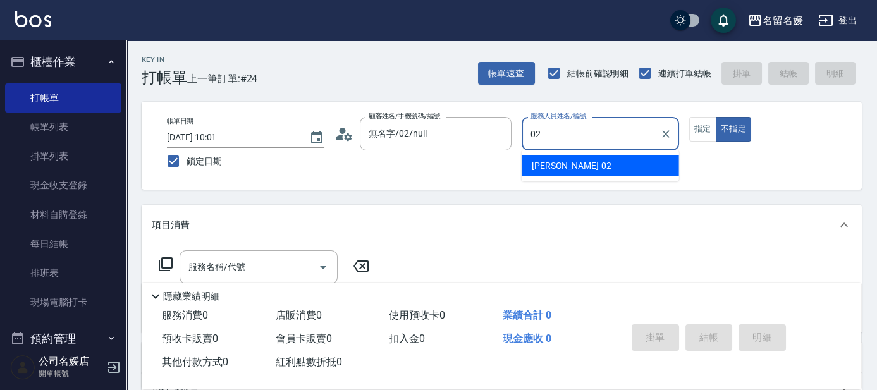
type input "[PERSON_NAME]-02"
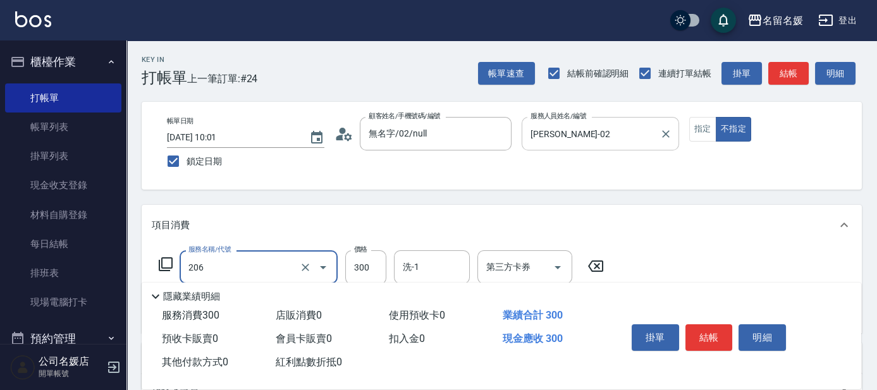
type input "洗髮[300](206)"
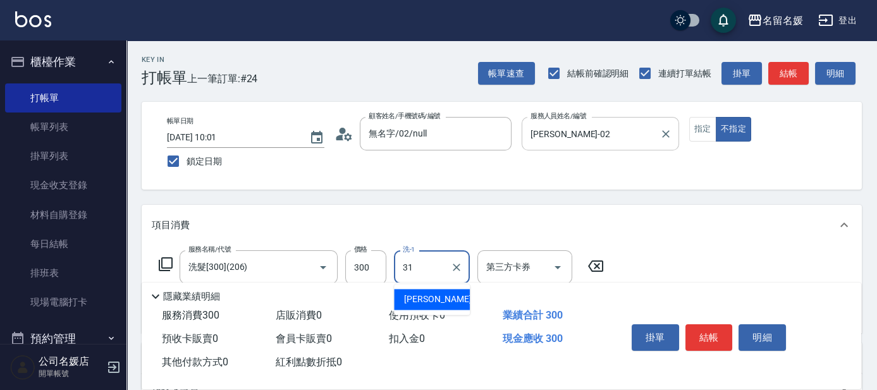
type input "[PERSON_NAME]-31"
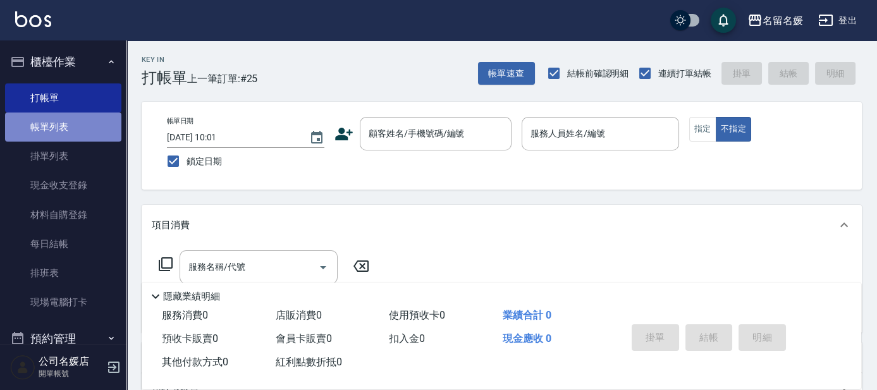
click at [92, 132] on link "帳單列表" at bounding box center [63, 127] width 116 height 29
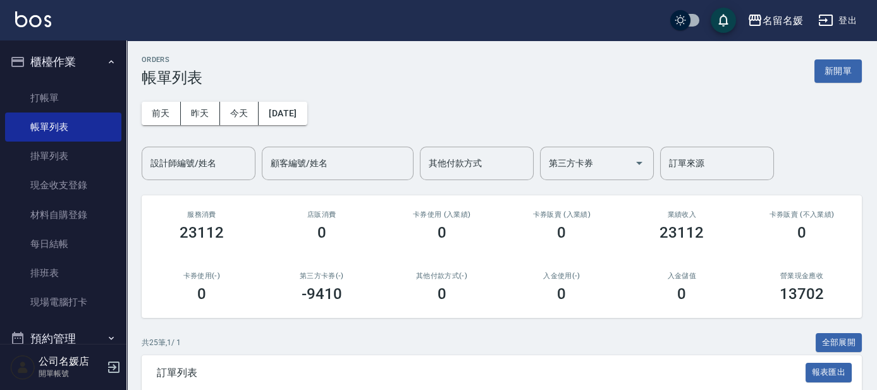
scroll to position [172, 0]
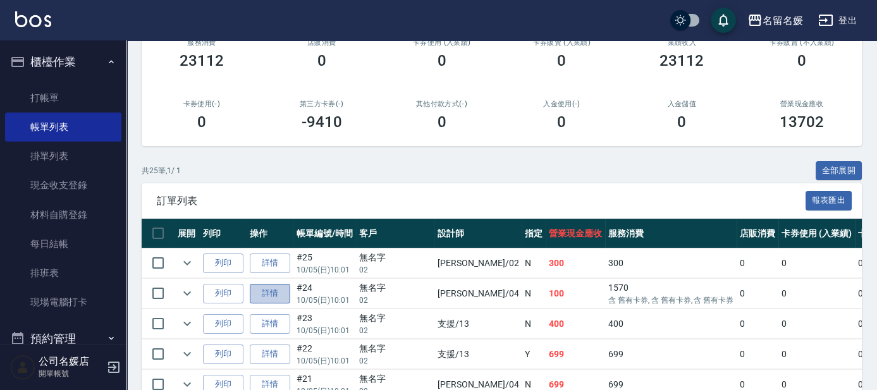
click at [269, 288] on link "詳情" at bounding box center [270, 294] width 40 height 20
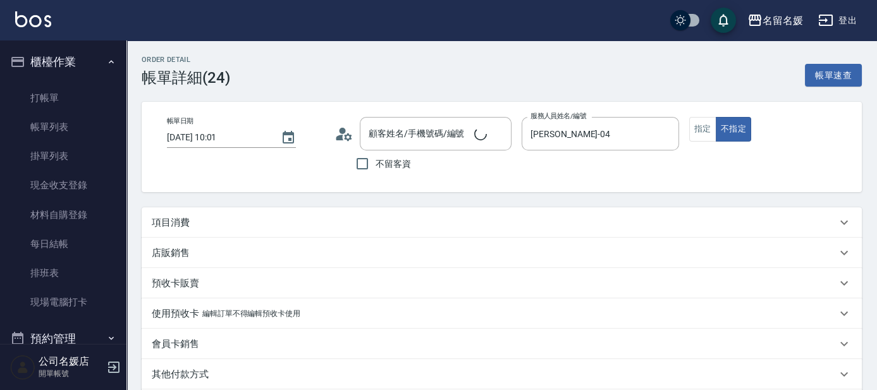
type input "[DATE] 10:01"
type input "[PERSON_NAME]-04"
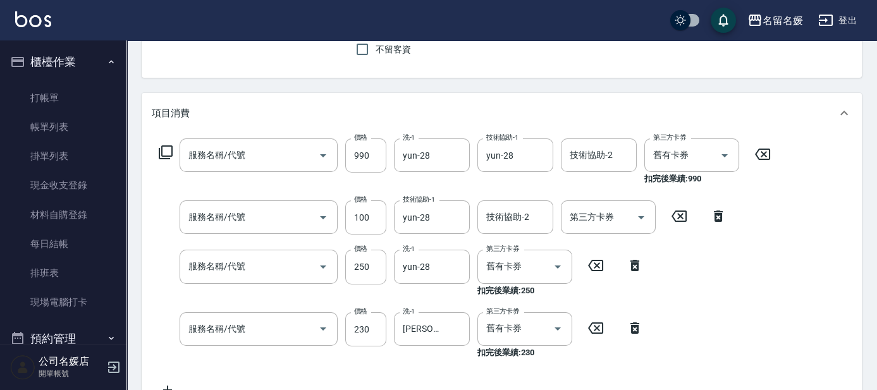
type input "無名字/02/null"
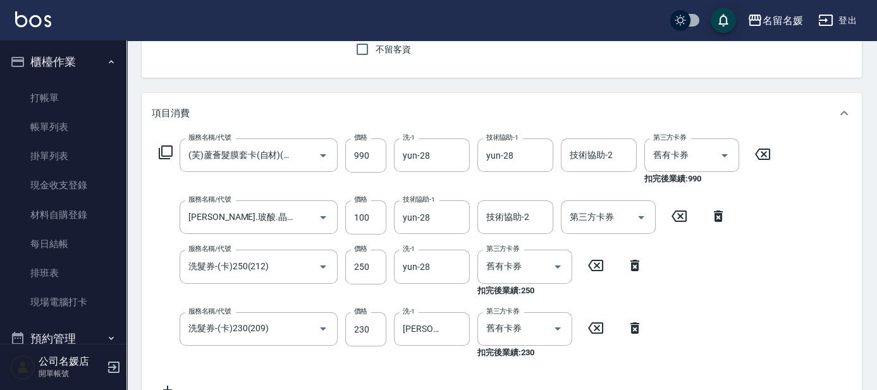
type input "(芙)蘆薈髮膜套卡(自材)(639)"
type input "[PERSON_NAME].玻酸.晶膜.水療(635)"
type input "洗髮券-(卡)250(212)"
type input "洗髮券-(卡)230(209)"
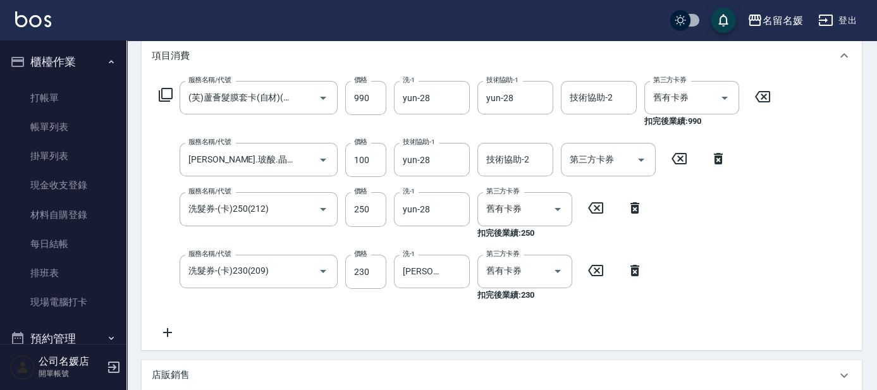
click at [170, 329] on icon at bounding box center [168, 332] width 32 height 15
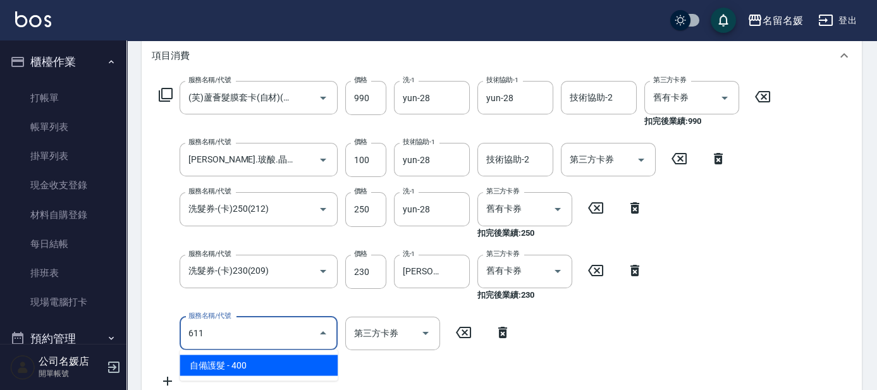
click at [262, 363] on span "自備護髮 - 400" at bounding box center [259, 365] width 158 height 21
click at [257, 329] on input "611" at bounding box center [240, 333] width 111 height 22
click at [269, 369] on span "自備護髮 - 400" at bounding box center [259, 365] width 158 height 21
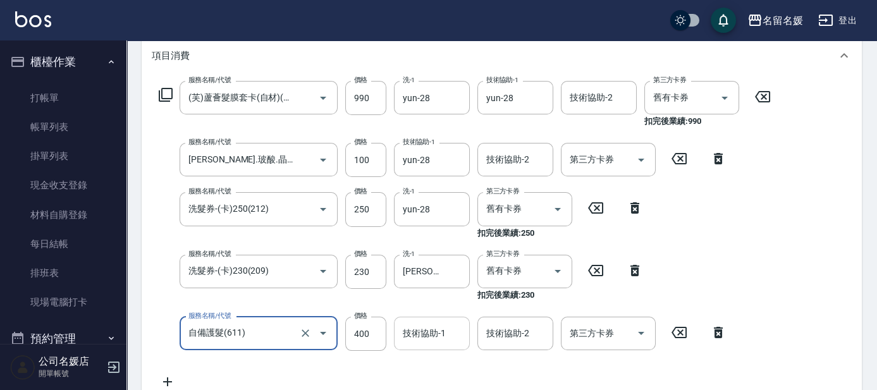
type input "自備護髮(611)"
click at [444, 339] on input "技術協助-1" at bounding box center [432, 333] width 64 height 22
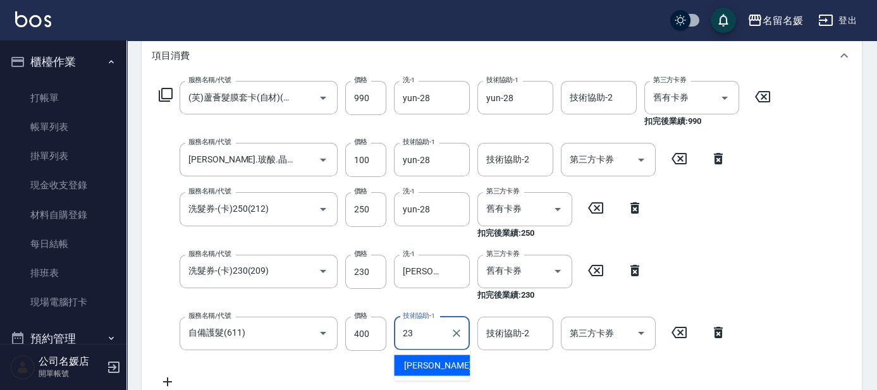
click at [434, 359] on span "[PERSON_NAME]-23" at bounding box center [444, 365] width 80 height 13
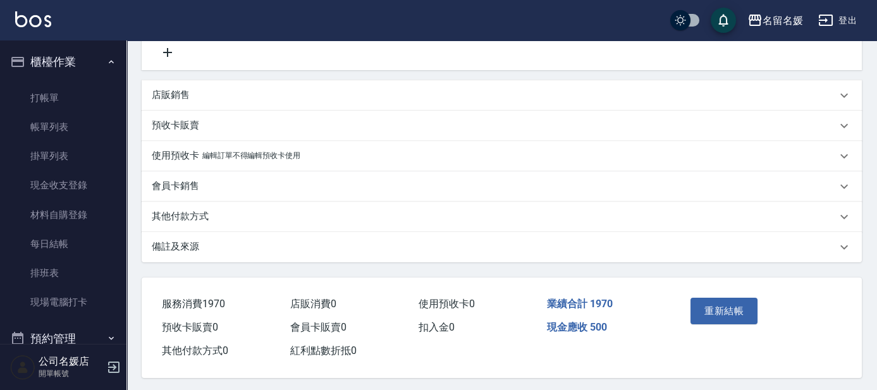
scroll to position [509, 0]
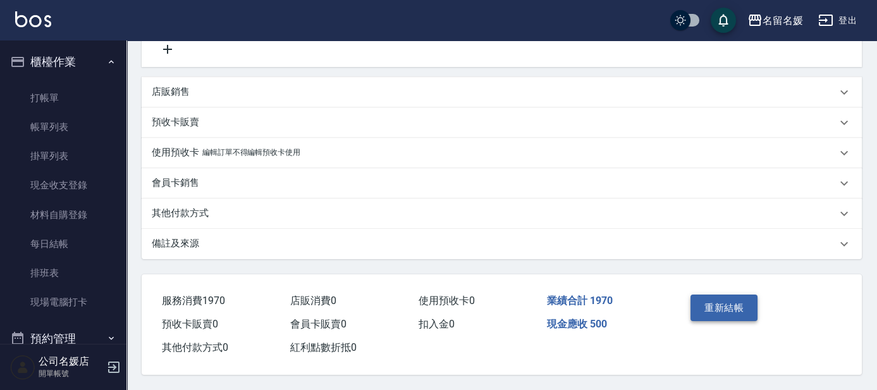
type input "[PERSON_NAME]-23"
click at [724, 300] on button "重新結帳" at bounding box center [724, 308] width 67 height 27
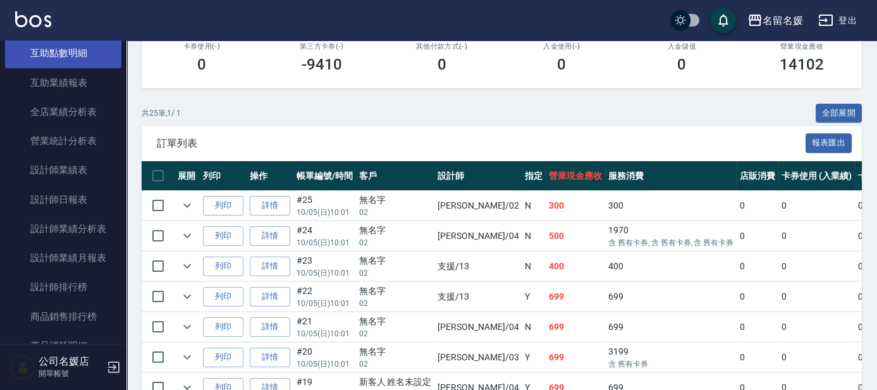
scroll to position [575, 0]
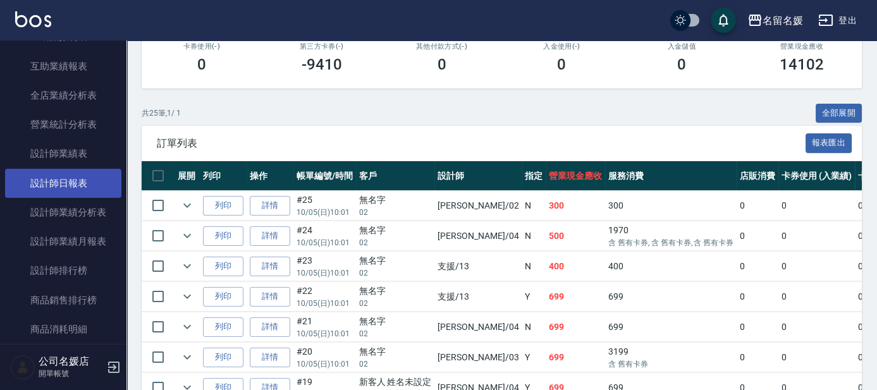
click at [75, 177] on link "設計師日報表" at bounding box center [63, 183] width 116 height 29
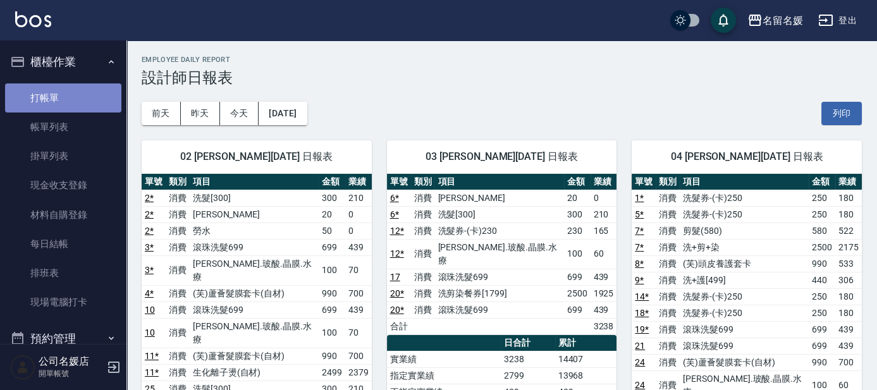
click at [94, 101] on link "打帳單" at bounding box center [63, 97] width 116 height 29
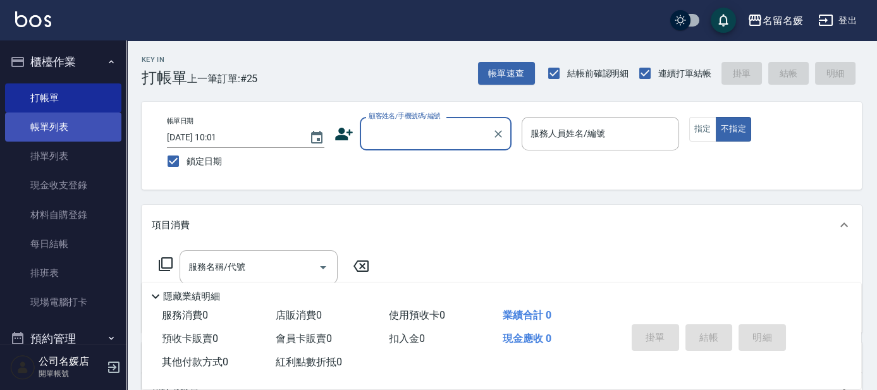
click at [79, 140] on link "帳單列表" at bounding box center [63, 127] width 116 height 29
click at [70, 128] on link "帳單列表" at bounding box center [63, 127] width 116 height 29
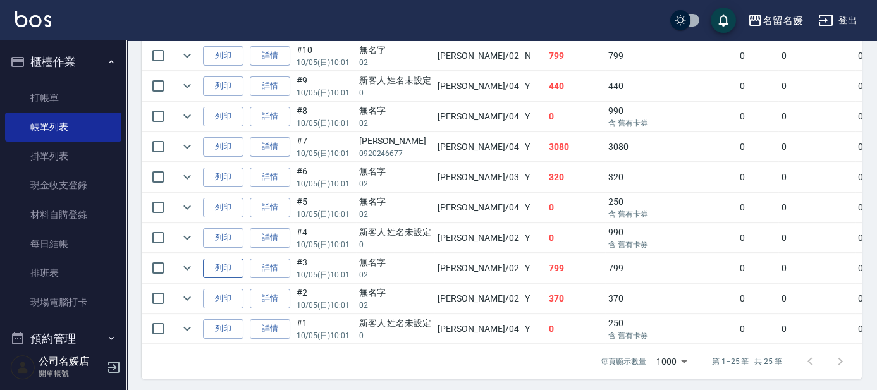
scroll to position [839, 0]
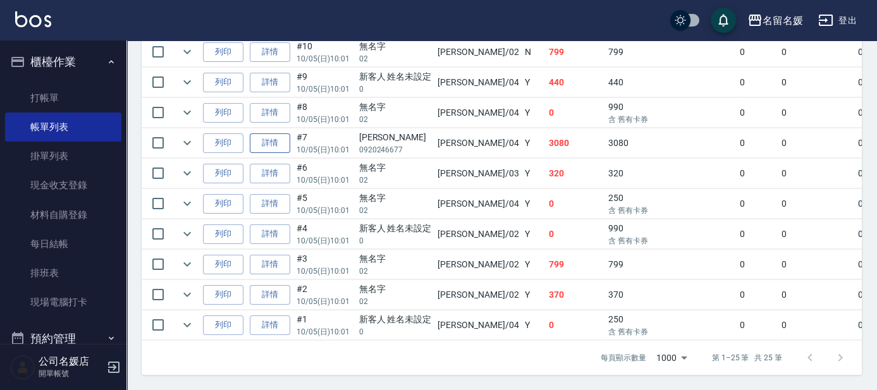
click at [258, 137] on link "詳情" at bounding box center [270, 143] width 40 height 20
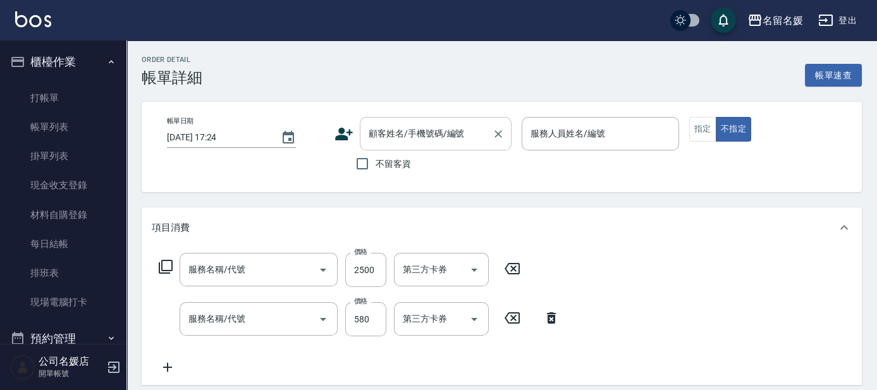
type input "[DATE] 10:01"
type input "[PERSON_NAME]-04"
type input "洗+剪+染(508)"
type input "剪髮(580)(408)"
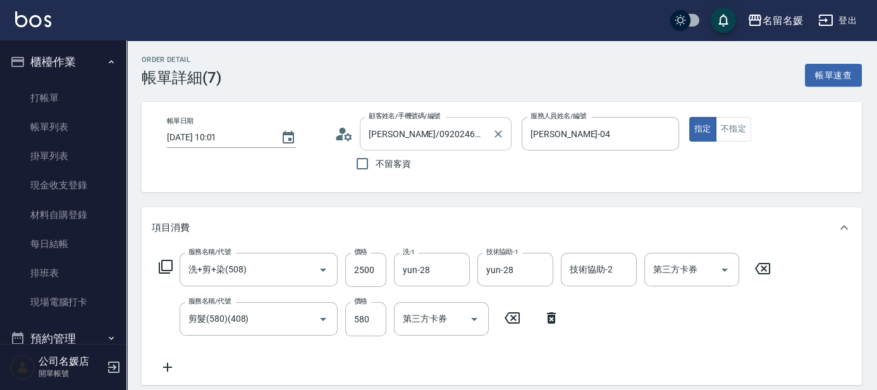
type input "[PERSON_NAME]/0920246677/"
click at [494, 133] on icon "Clear" at bounding box center [498, 134] width 13 height 13
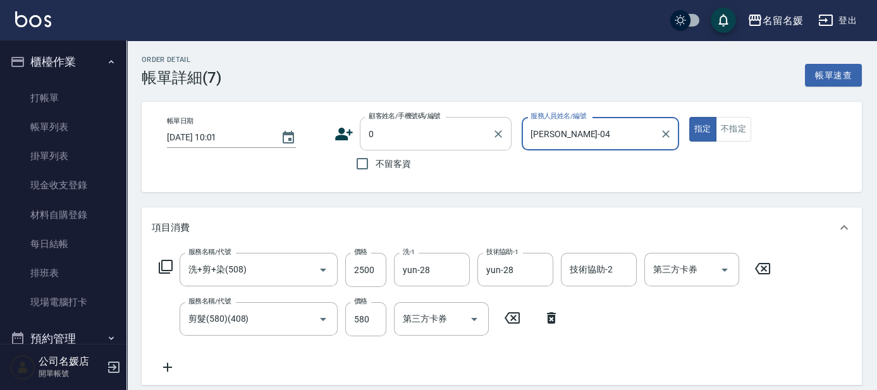
click at [381, 114] on div "Order detail 帳單詳細 (7) 帳單速查 帳單日期 [DATE] 10:01 顧客姓名/手機號碼/編號 0 顧客姓名/手機號碼/編號 不留客資 服…" at bounding box center [501, 358] width 751 height 637
type input "新客人 姓名未設定/0/null"
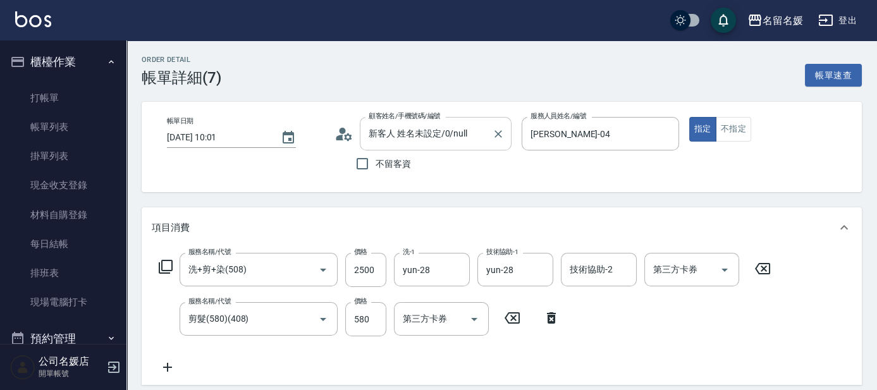
click at [407, 128] on input "新客人 姓名未設定/0/null" at bounding box center [425, 134] width 121 height 22
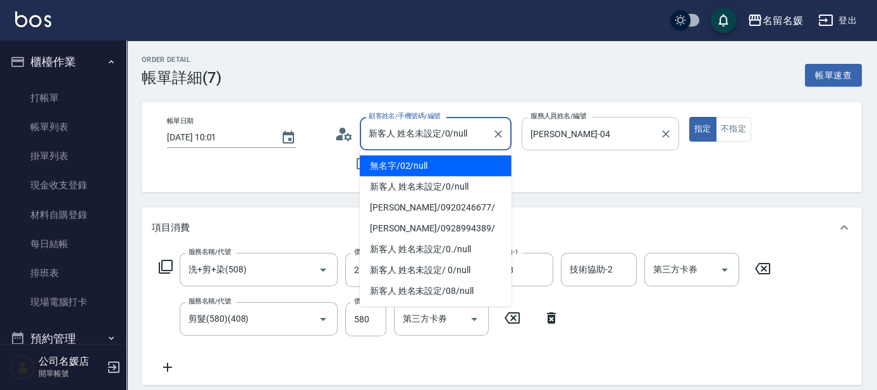
click at [589, 142] on input "[PERSON_NAME]-04" at bounding box center [590, 134] width 127 height 22
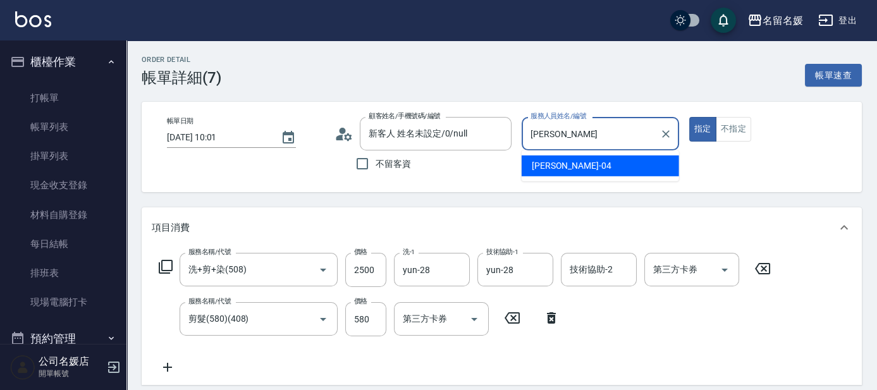
type input "葉"
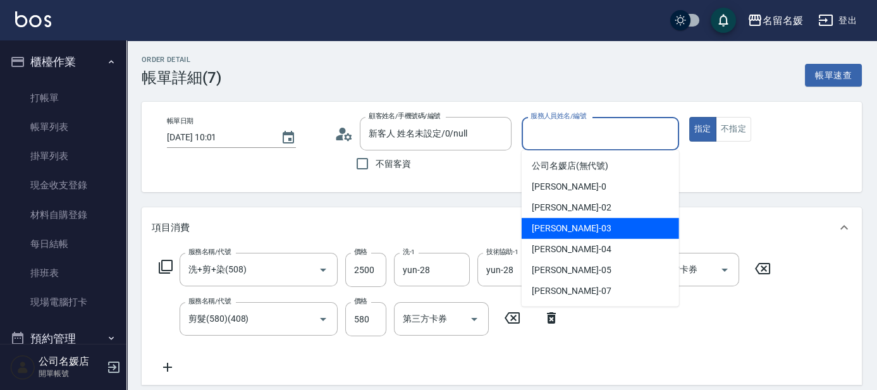
click at [573, 229] on div "[PERSON_NAME]-03" at bounding box center [600, 228] width 157 height 21
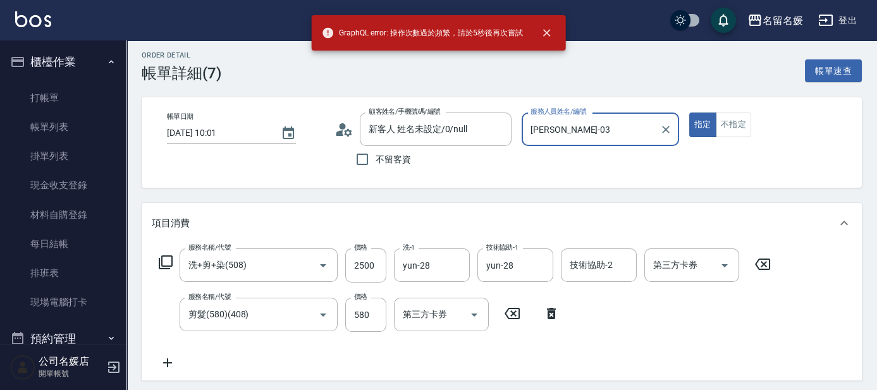
scroll to position [287, 0]
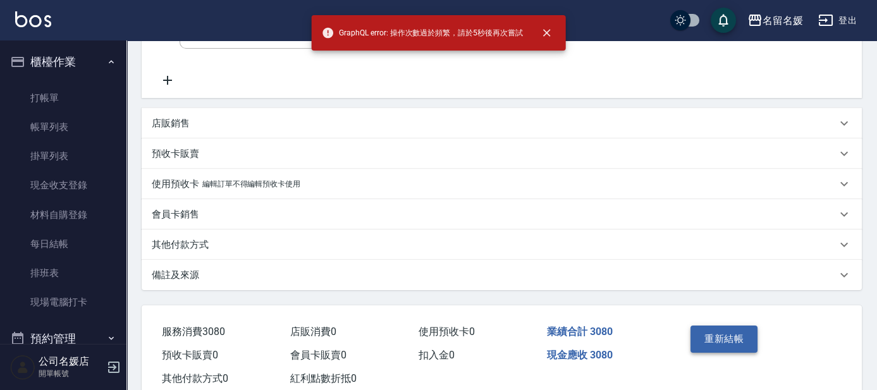
type input "[PERSON_NAME]-03"
click at [736, 345] on button "重新結帳" at bounding box center [724, 339] width 67 height 27
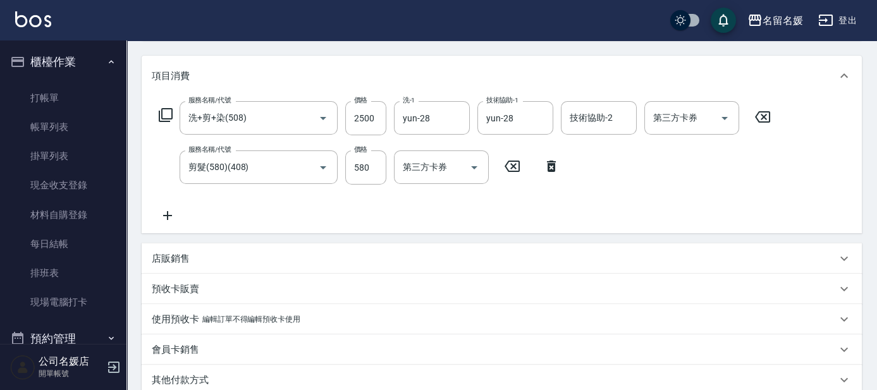
scroll to position [322, 0]
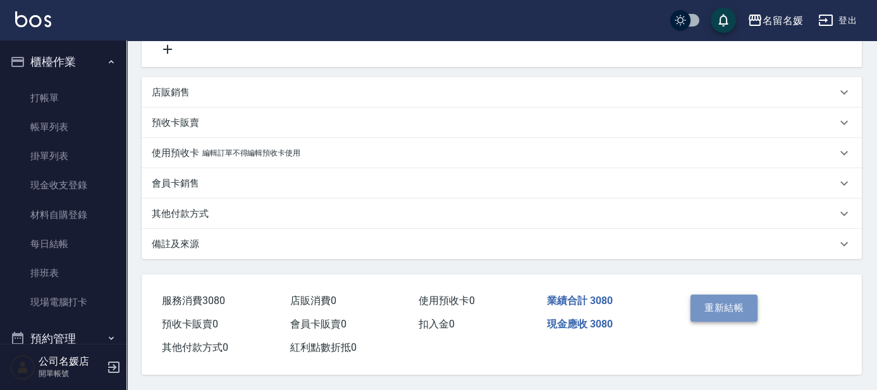
click at [709, 304] on button "重新結帳" at bounding box center [724, 308] width 67 height 27
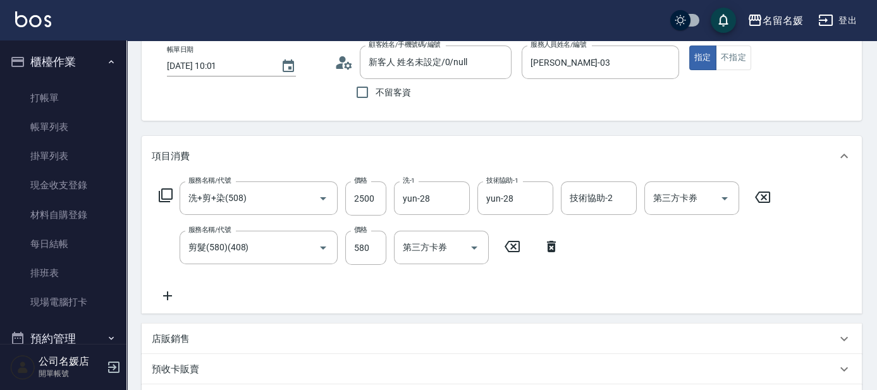
scroll to position [0, 0]
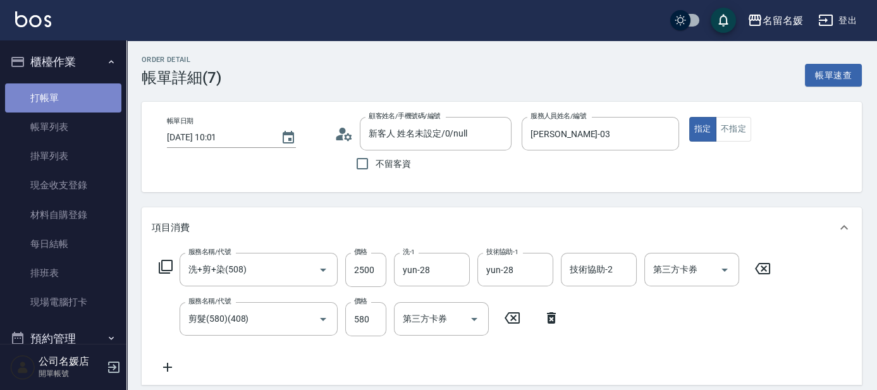
click at [91, 104] on link "打帳單" at bounding box center [63, 97] width 116 height 29
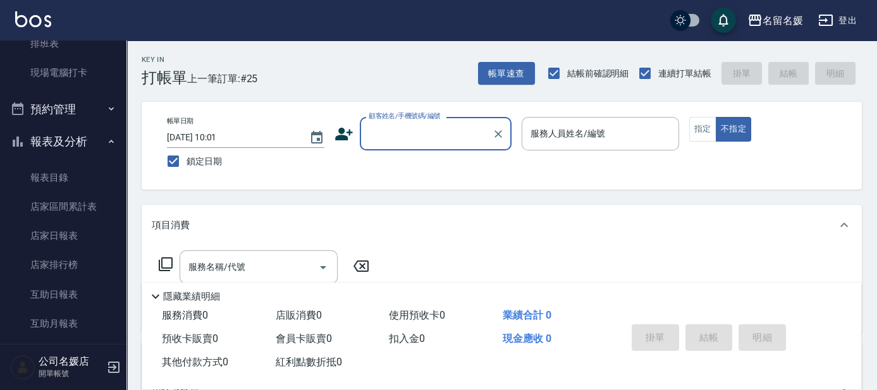
scroll to position [517, 0]
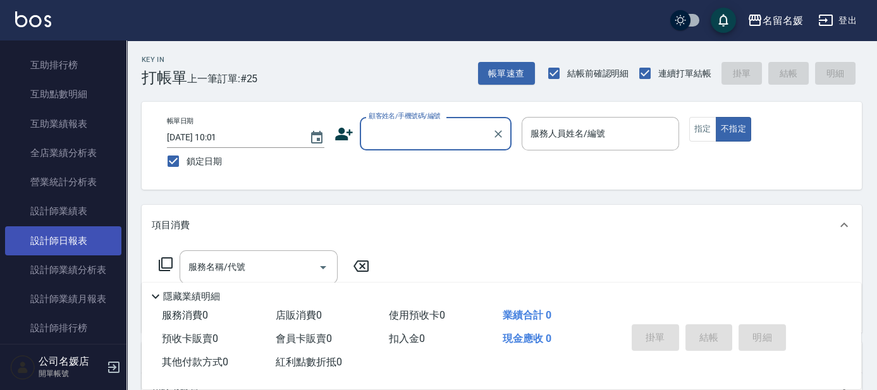
click at [70, 238] on link "設計師日報表" at bounding box center [63, 240] width 116 height 29
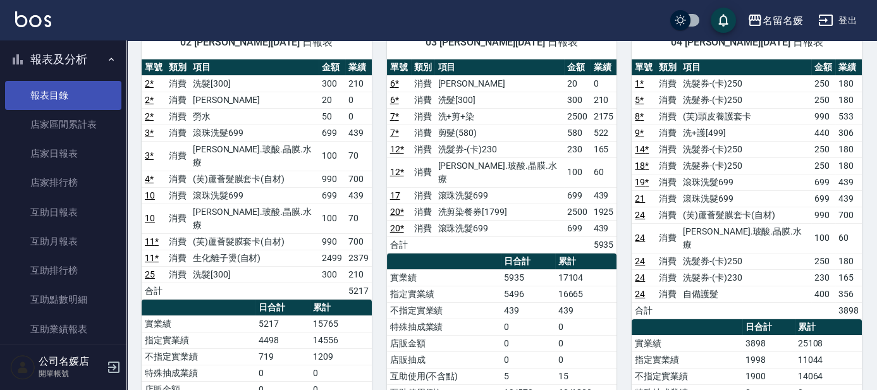
scroll to position [402, 0]
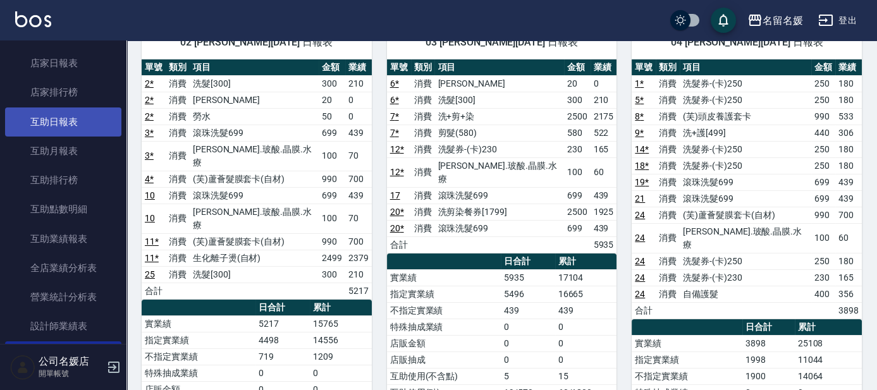
click at [64, 130] on link "互助日報表" at bounding box center [63, 121] width 116 height 29
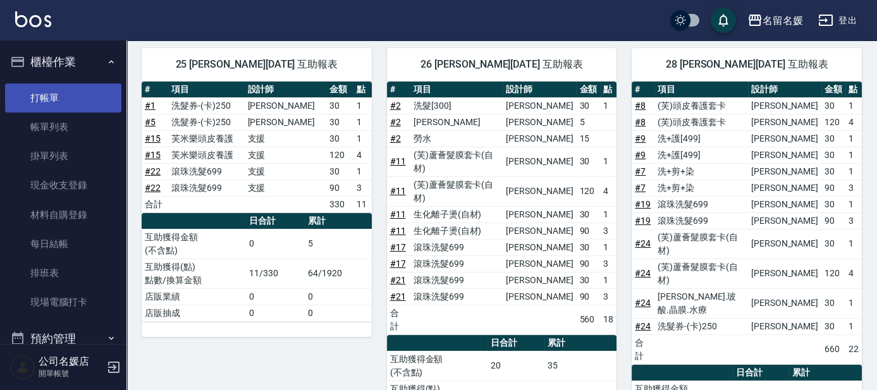
drag, startPoint x: 66, startPoint y: 81, endPoint x: 71, endPoint y: 99, distance: 18.4
click at [67, 83] on ul "打帳單 帳單列表 掛單列表 現金收支登錄 材料自購登錄 每日結帳 排班表 現場電腦打卡" at bounding box center [63, 200] width 116 height 244
drag, startPoint x: 75, startPoint y: 107, endPoint x: 85, endPoint y: 99, distance: 13.0
click at [75, 107] on link "打帳單" at bounding box center [63, 97] width 116 height 29
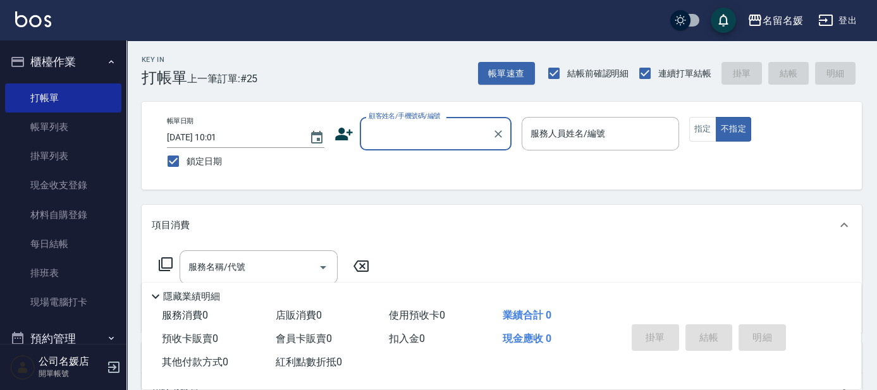
click at [438, 135] on input "顧客姓名/手機號碼/編號" at bounding box center [425, 134] width 121 height 22
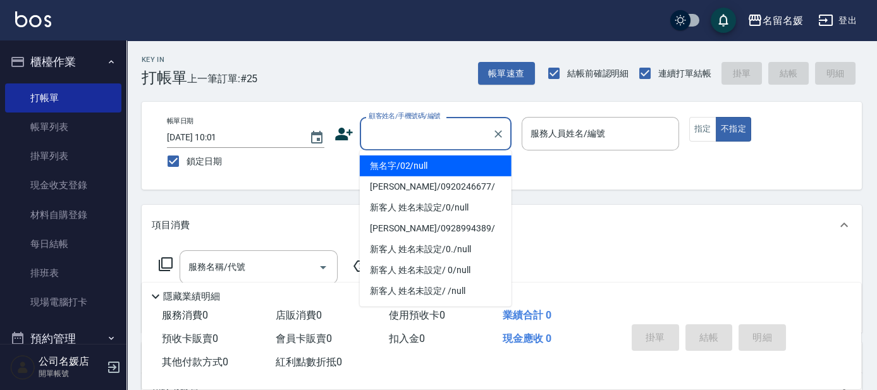
drag, startPoint x: 419, startPoint y: 161, endPoint x: 588, endPoint y: 138, distance: 171.1
click at [419, 162] on li "無名字/02/null" at bounding box center [436, 166] width 152 height 21
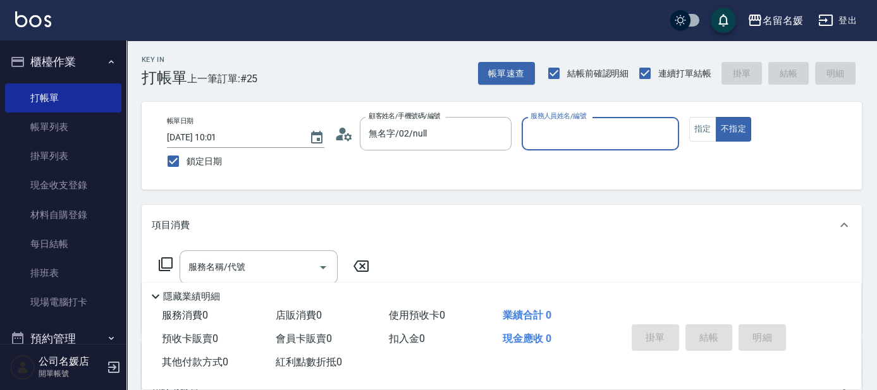
type input "無名字/02/null"
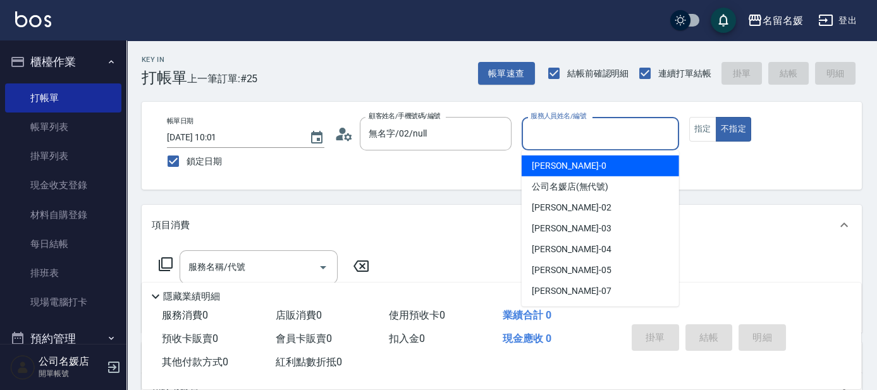
click at [592, 133] on input "服務人員姓名/編號" at bounding box center [600, 134] width 146 height 22
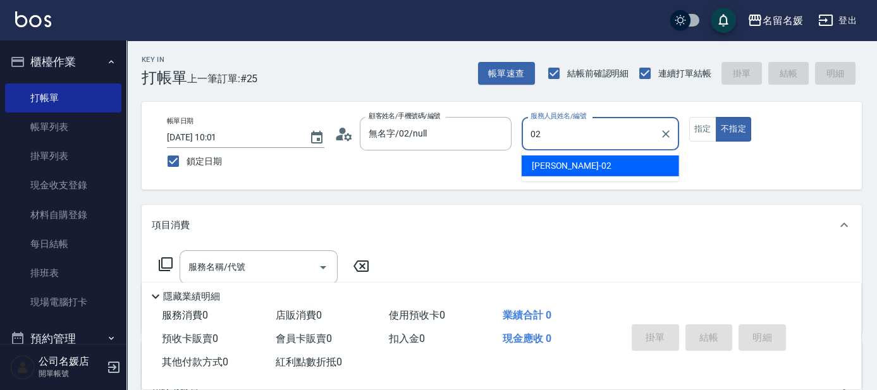
type input "02"
type button "false"
type input "[PERSON_NAME]-02"
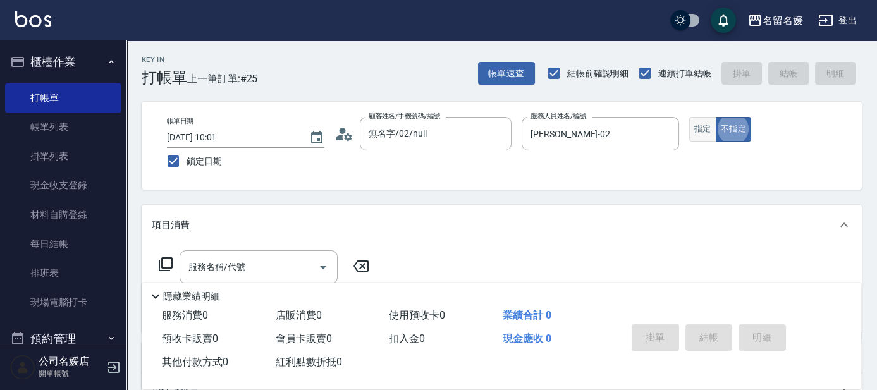
click at [700, 121] on button "指定" at bounding box center [702, 129] width 27 height 25
drag, startPoint x: 270, startPoint y: 266, endPoint x: 284, endPoint y: 255, distance: 17.2
click at [276, 264] on input "服務名稱/代號" at bounding box center [249, 267] width 128 height 22
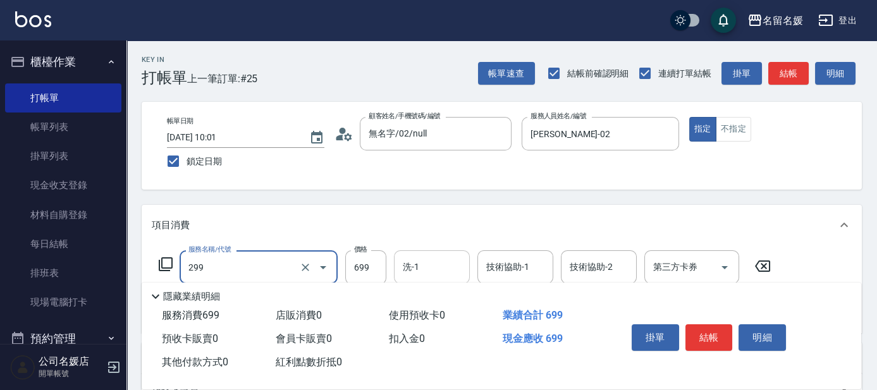
click at [442, 259] on input "洗-1" at bounding box center [432, 267] width 64 height 22
type input "滾珠洗髮699(299)"
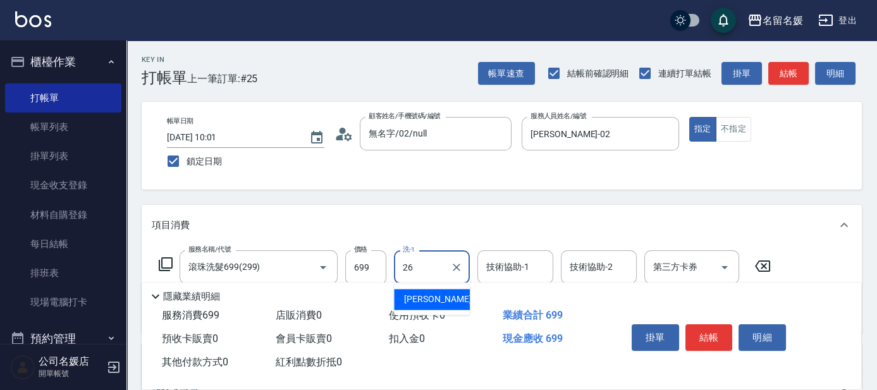
type input "[PERSON_NAME]-26"
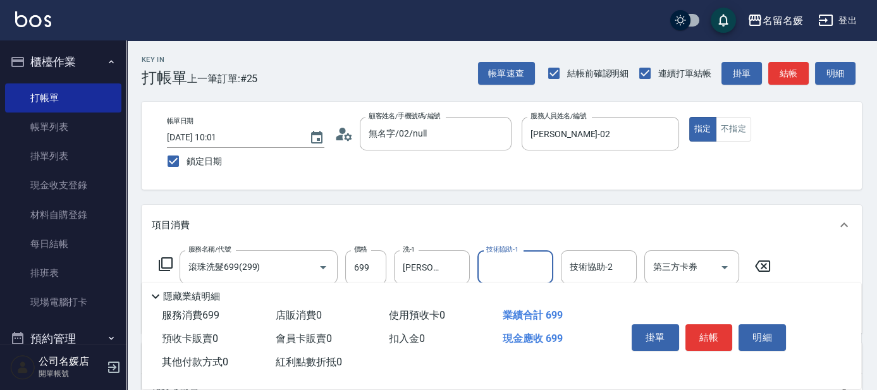
click at [503, 267] on input "技術協助-1" at bounding box center [515, 267] width 64 height 22
type input "[PERSON_NAME]-26"
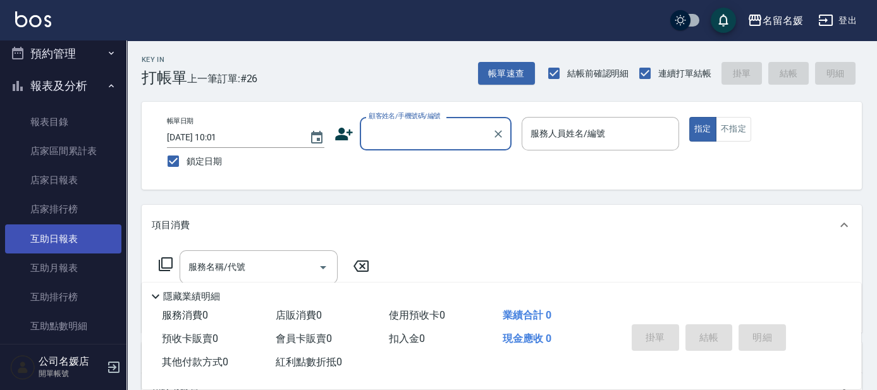
scroll to position [287, 0]
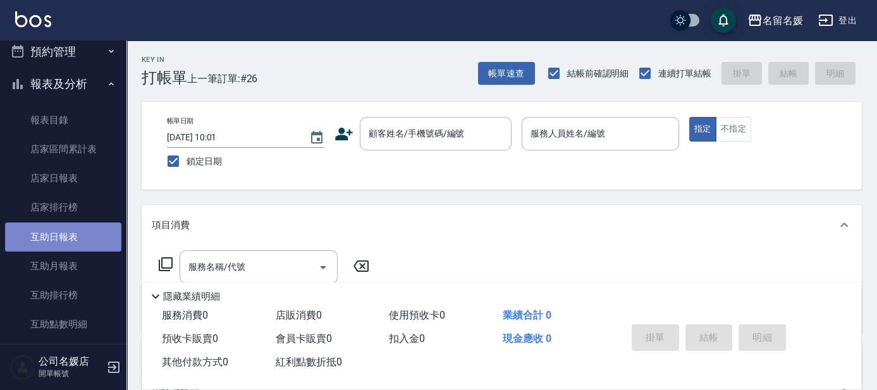
click at [73, 233] on link "互助日報表" at bounding box center [63, 237] width 116 height 29
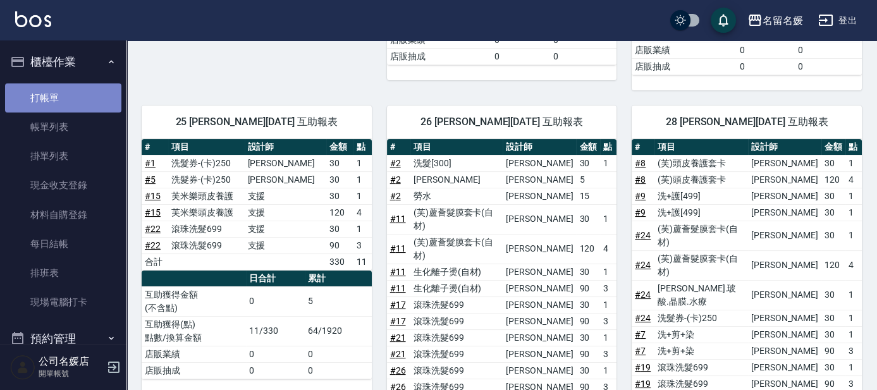
click at [66, 95] on link "打帳單" at bounding box center [63, 97] width 116 height 29
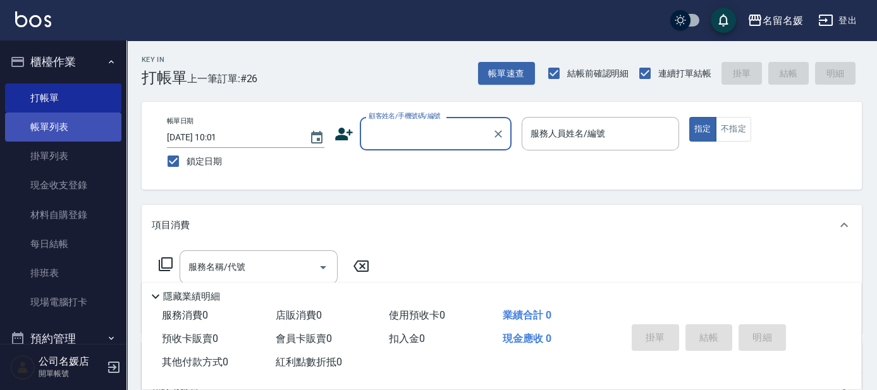
click at [77, 137] on link "帳單列表" at bounding box center [63, 127] width 116 height 29
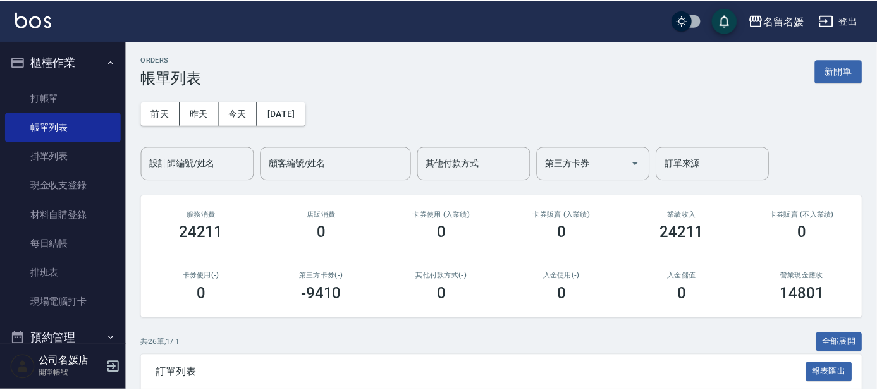
scroll to position [230, 0]
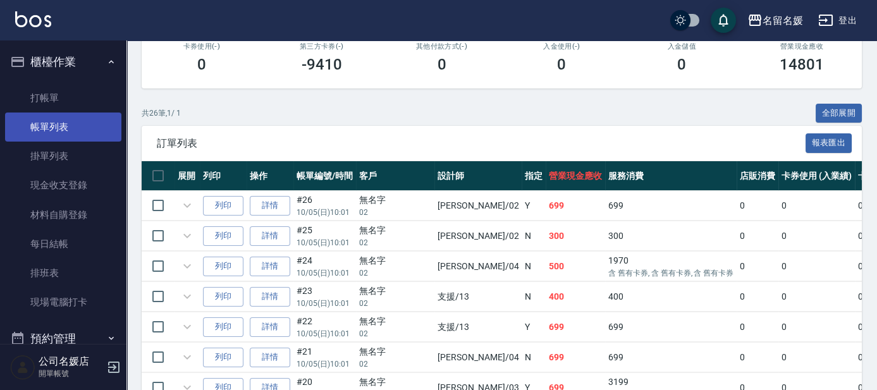
click at [187, 206] on icon "expand row" at bounding box center [187, 206] width 8 height 4
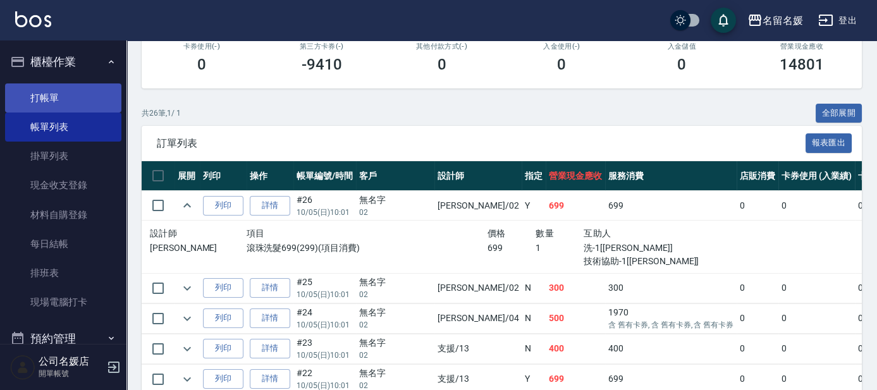
click at [92, 95] on link "打帳單" at bounding box center [63, 97] width 116 height 29
